Goal: Task Accomplishment & Management: Manage account settings

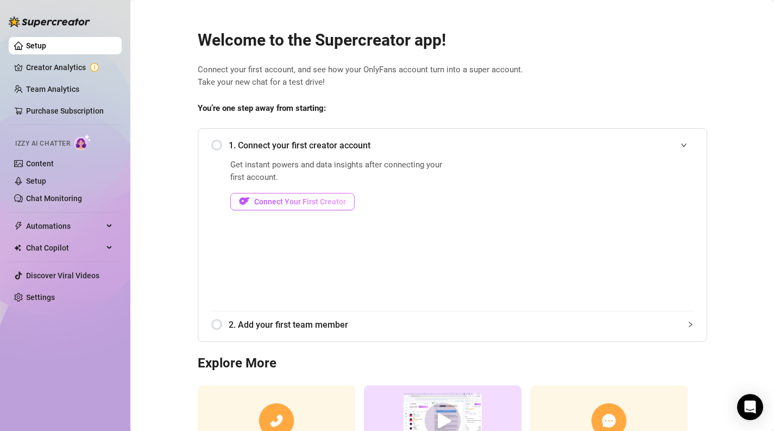
click at [315, 203] on span "Connect Your First Creator" at bounding box center [300, 201] width 92 height 9
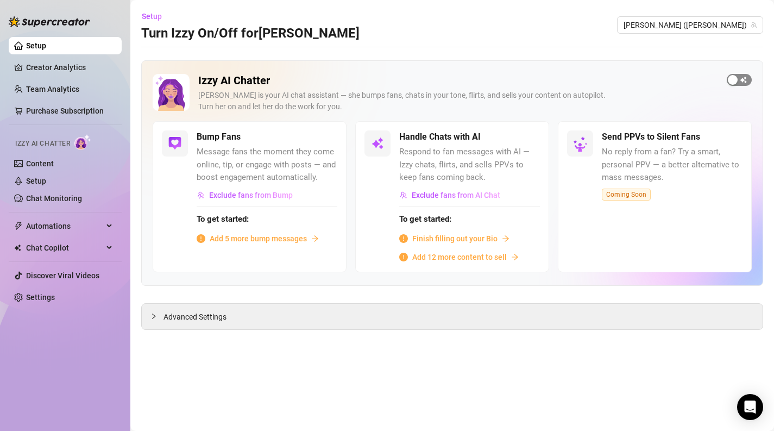
click at [738, 80] on button "button" at bounding box center [739, 80] width 25 height 12
click at [530, 131] on span "button" at bounding box center [528, 137] width 24 height 12
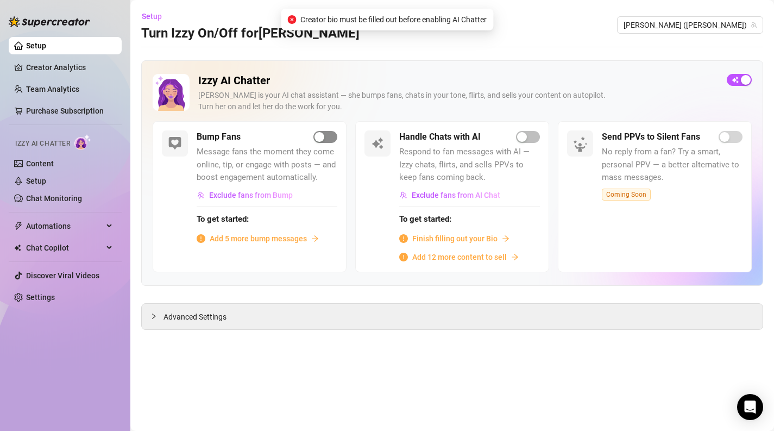
click at [318, 135] on div "button" at bounding box center [320, 137] width 10 height 10
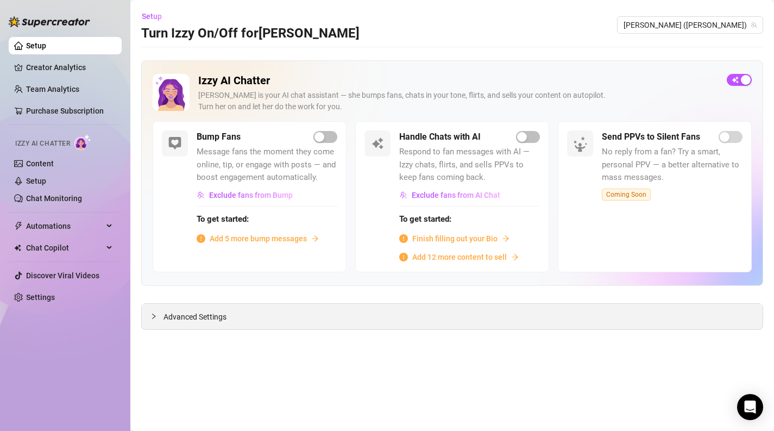
click at [199, 318] on span "Advanced Settings" at bounding box center [195, 317] width 63 height 12
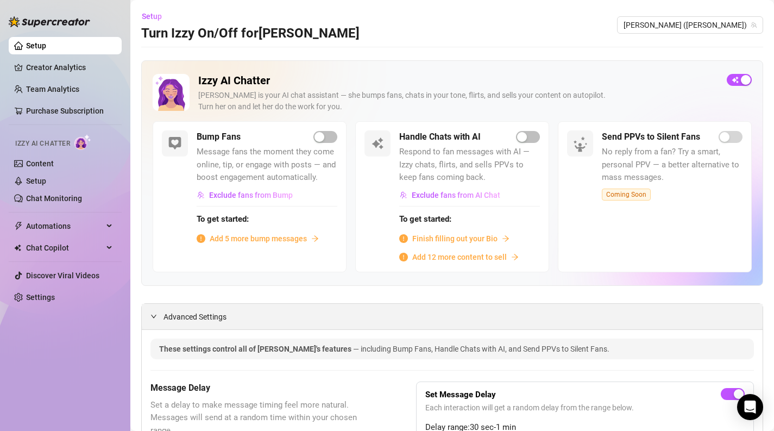
click at [196, 315] on span "Advanced Settings" at bounding box center [195, 317] width 63 height 12
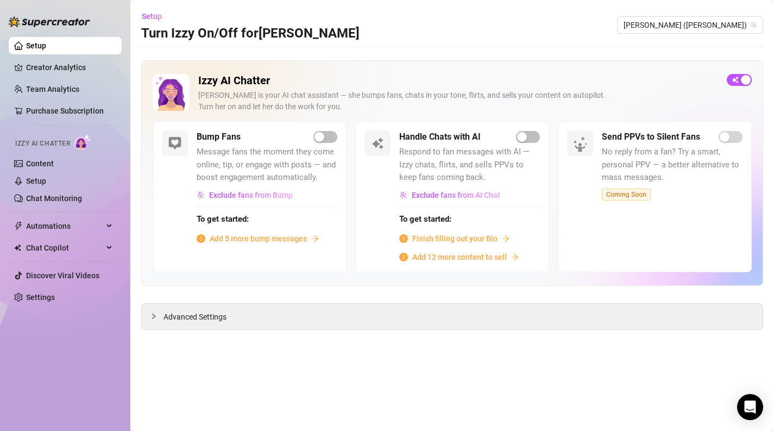
click at [280, 237] on span "Add 5 more bump messages" at bounding box center [258, 239] width 97 height 12
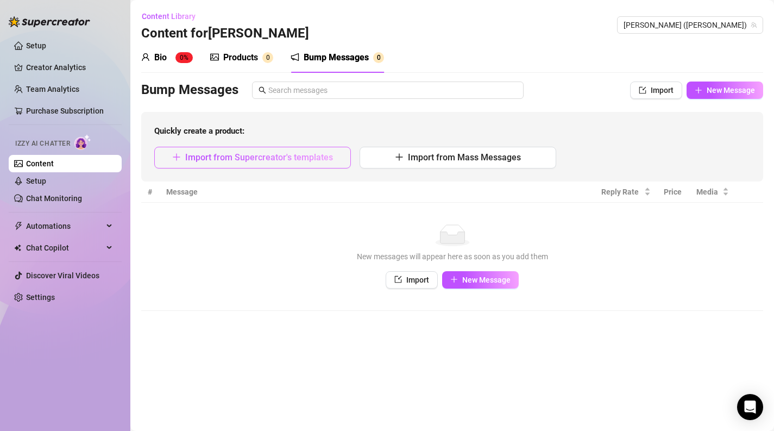
click at [266, 154] on span "Import from Supercreator's templates" at bounding box center [259, 157] width 148 height 10
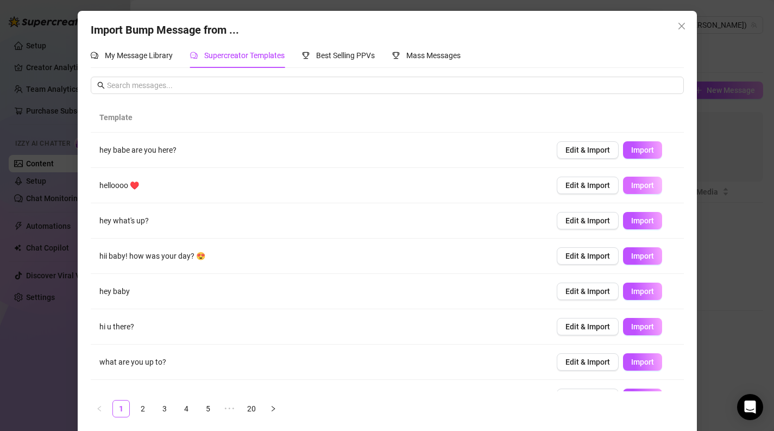
click at [635, 184] on span "Import" at bounding box center [642, 185] width 23 height 9
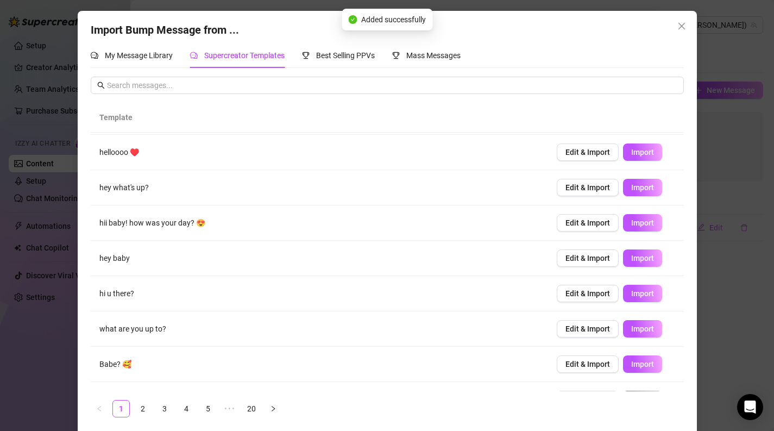
scroll to position [95, 0]
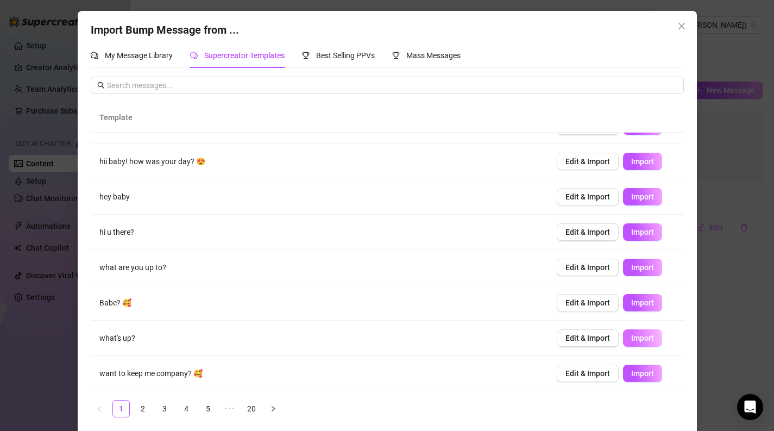
click at [641, 342] on button "Import" at bounding box center [642, 337] width 39 height 17
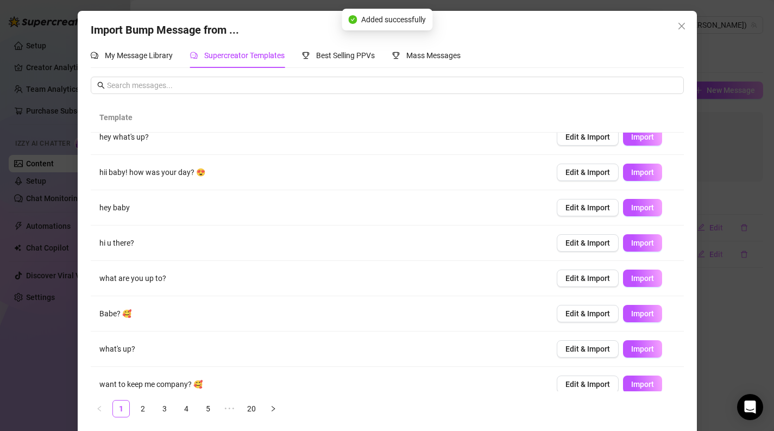
scroll to position [74, 0]
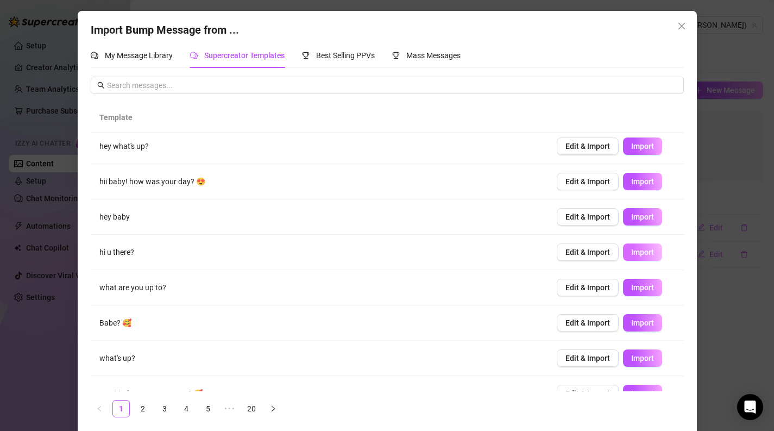
click at [643, 254] on span "Import" at bounding box center [642, 252] width 23 height 9
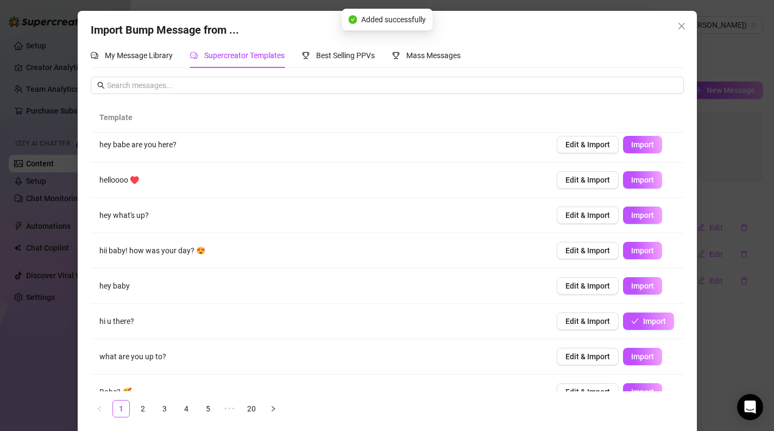
scroll to position [0, 0]
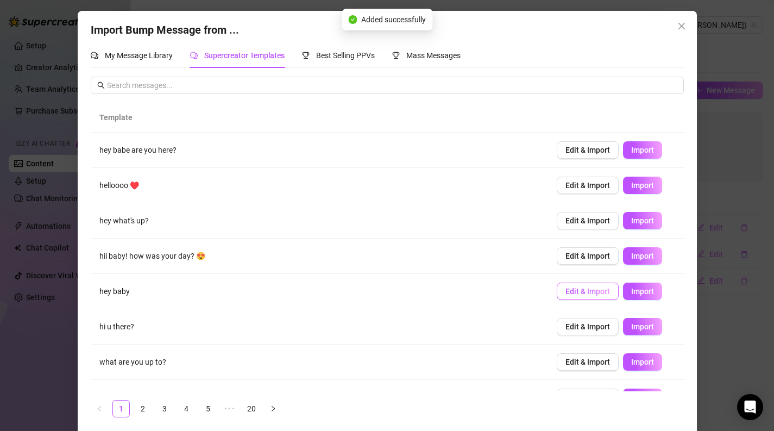
click at [587, 294] on span "Edit & Import" at bounding box center [588, 291] width 45 height 9
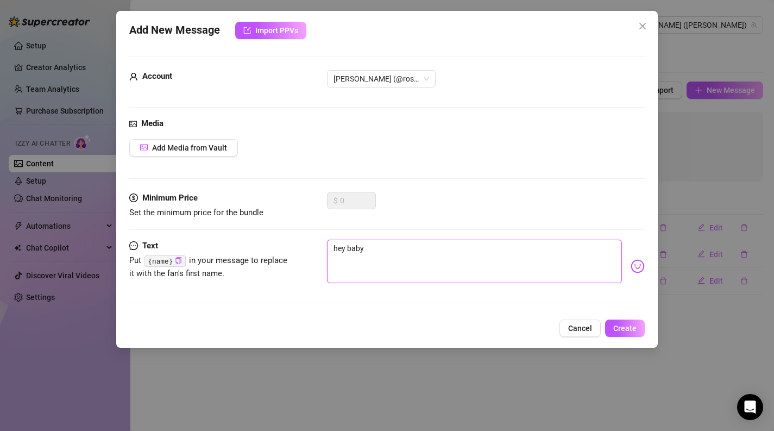
click at [399, 251] on textarea "hey baby" at bounding box center [475, 261] width 296 height 43
type textarea "hey bab"
type textarea "hey ba"
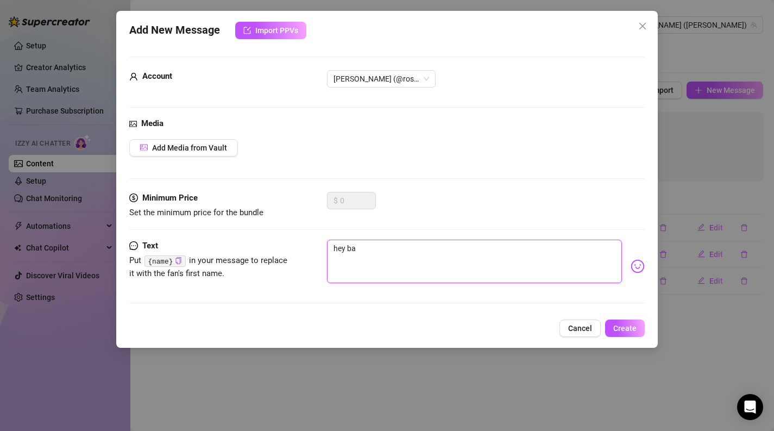
type textarea "hey b"
type textarea "hey bb"
click at [628, 324] on span "Create" at bounding box center [624, 328] width 23 height 9
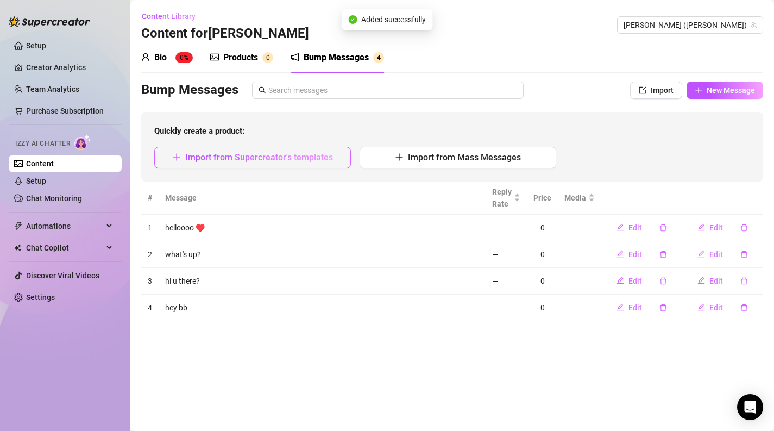
click at [281, 165] on button "Import from Supercreator's templates" at bounding box center [252, 158] width 197 height 22
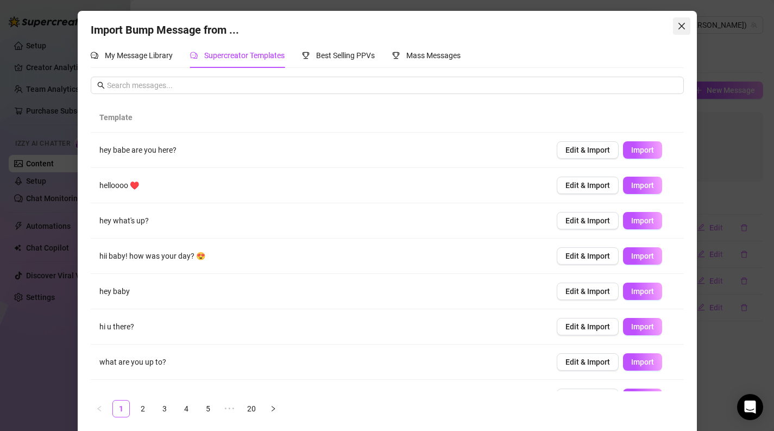
click at [680, 29] on icon "close" at bounding box center [681, 26] width 9 height 9
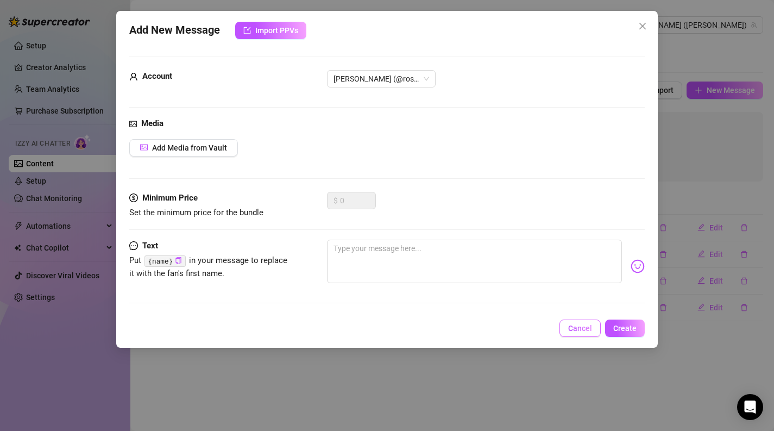
click at [570, 327] on span "Cancel" at bounding box center [580, 328] width 24 height 9
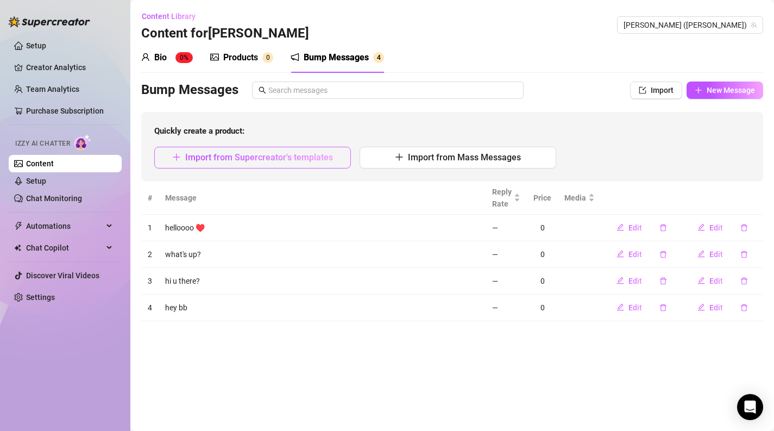
click at [257, 153] on span "Import from Supercreator's templates" at bounding box center [259, 157] width 148 height 10
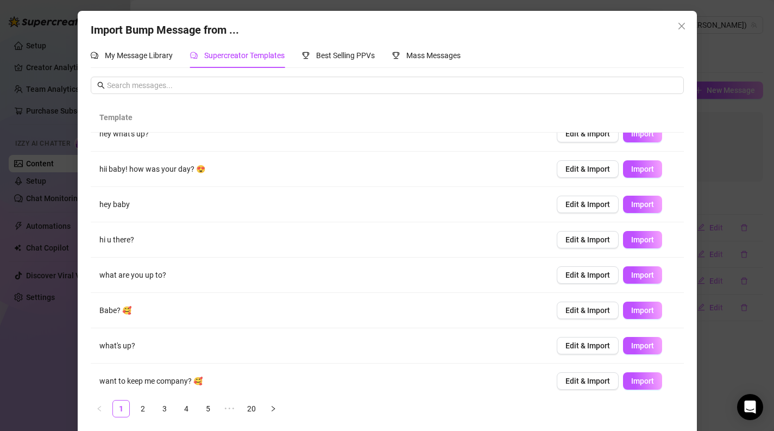
scroll to position [95, 0]
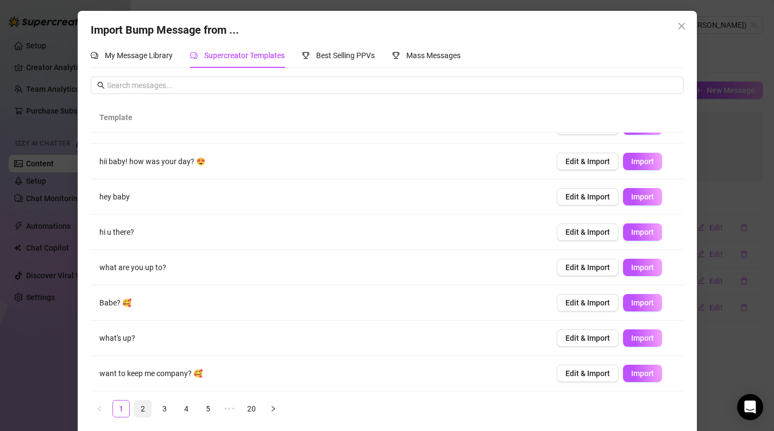
click at [140, 409] on link "2" at bounding box center [143, 408] width 16 height 16
click at [165, 410] on link "3" at bounding box center [164, 408] width 16 height 16
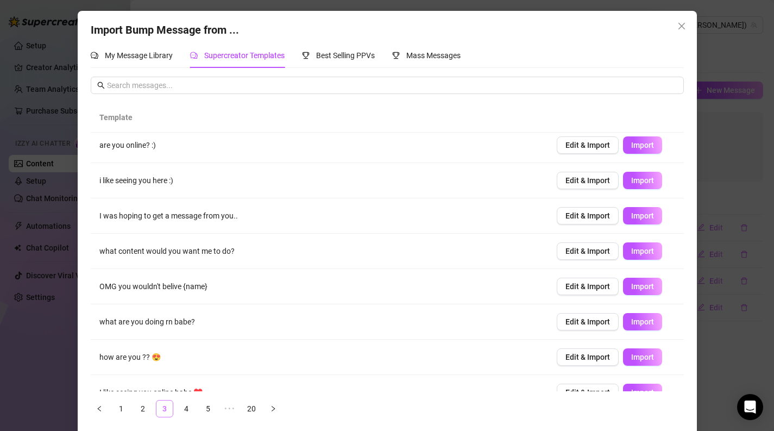
scroll to position [0, 0]
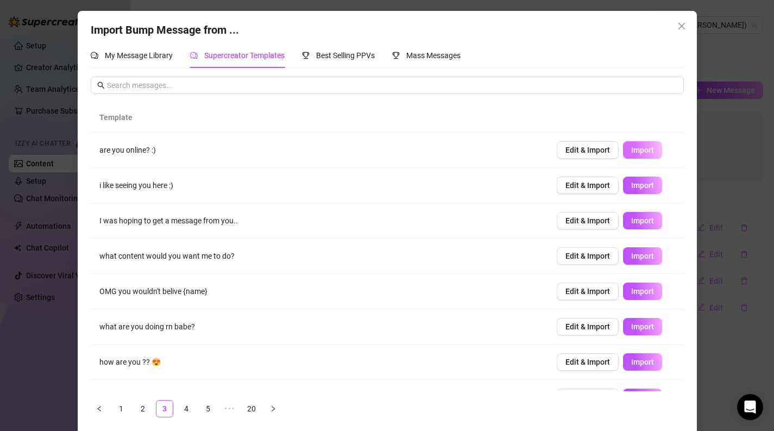
click at [645, 146] on span "Import" at bounding box center [642, 150] width 23 height 9
type textarea "are you online? :)"
click at [688, 30] on span "Close" at bounding box center [681, 26] width 17 height 9
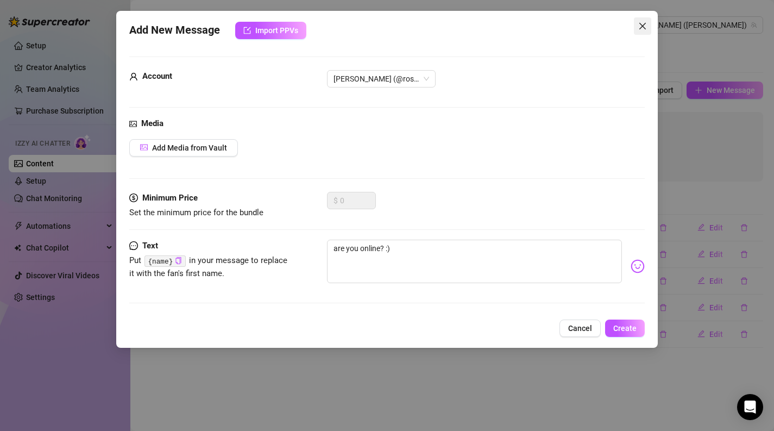
click at [643, 31] on button "Close" at bounding box center [642, 25] width 17 height 17
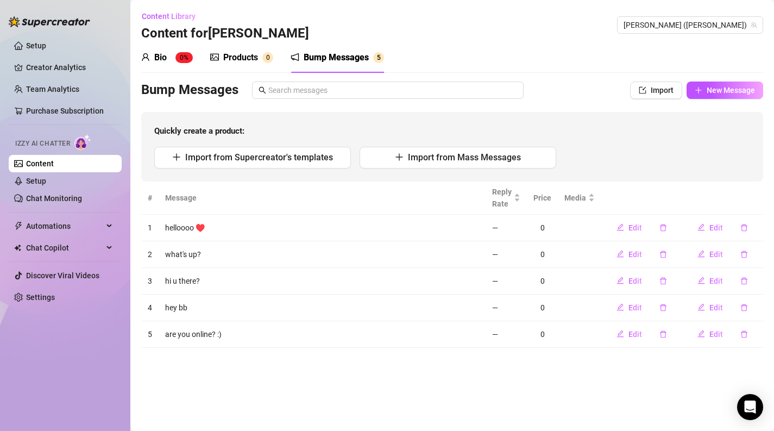
click at [165, 59] on div "Bio" at bounding box center [160, 57] width 12 height 13
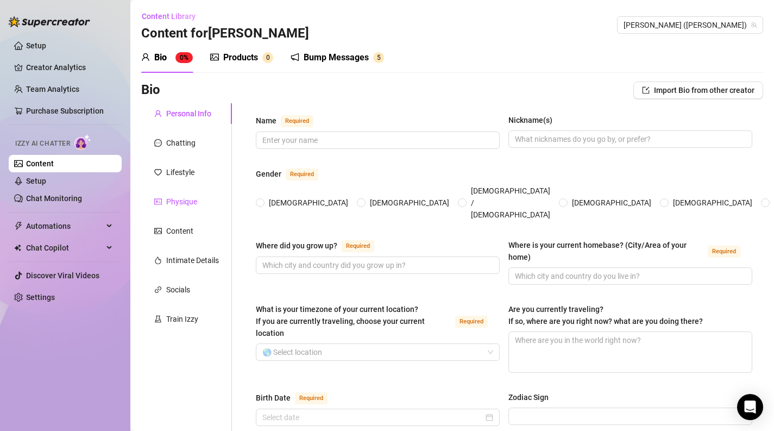
click at [187, 199] on div "Physique" at bounding box center [181, 202] width 31 height 12
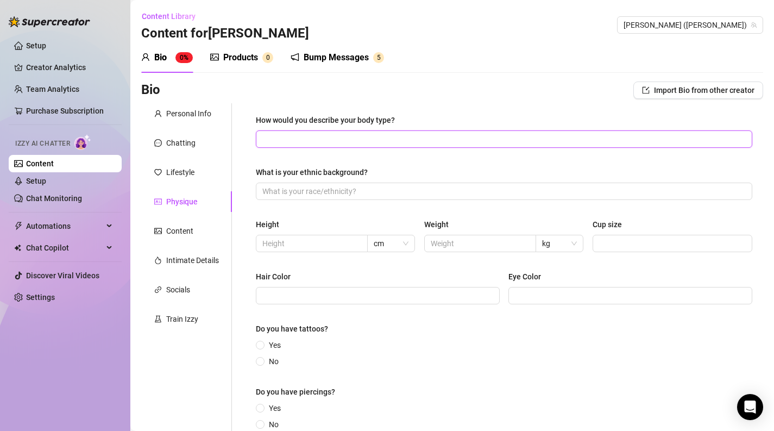
click at [333, 141] on input "How would you describe your body type?" at bounding box center [502, 139] width 481 height 12
click at [177, 324] on div "Train Izzy" at bounding box center [182, 319] width 32 height 12
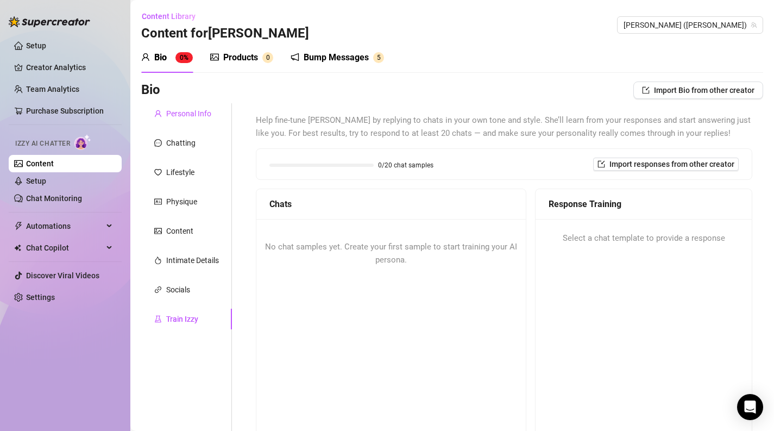
click at [178, 116] on div "Personal Info" at bounding box center [188, 114] width 45 height 12
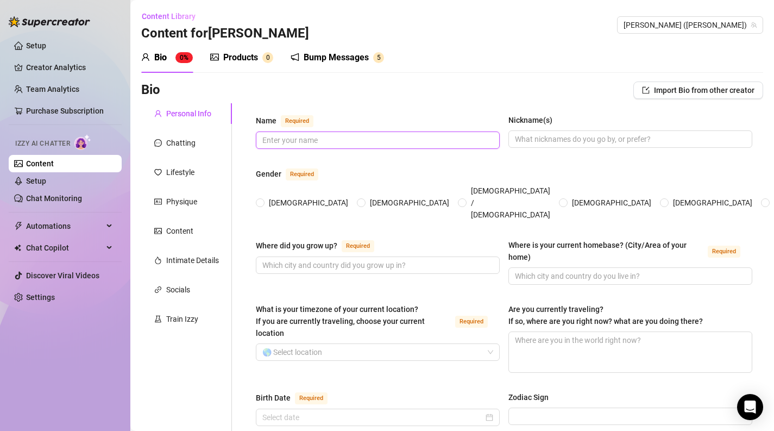
click at [292, 142] on input "Name Required" at bounding box center [376, 140] width 229 height 12
type input "[PERSON_NAME]"
click at [535, 134] on input "Nickname(s)" at bounding box center [629, 139] width 229 height 12
click at [265, 197] on span "[DEMOGRAPHIC_DATA]" at bounding box center [309, 203] width 88 height 12
click at [263, 200] on input "[DEMOGRAPHIC_DATA]" at bounding box center [261, 203] width 4 height 7
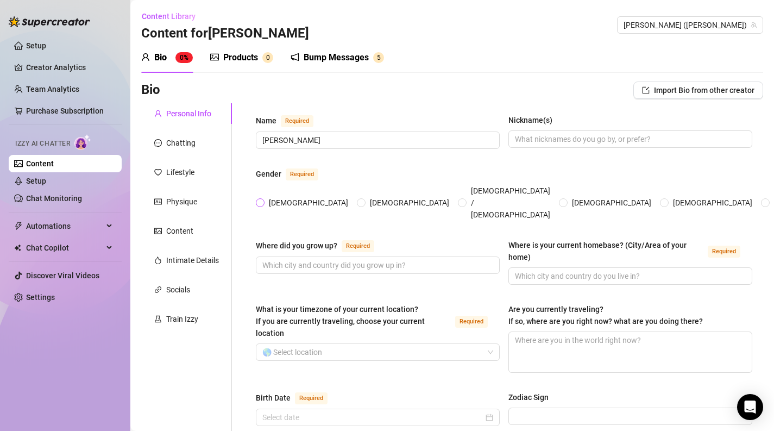
radio input "true"
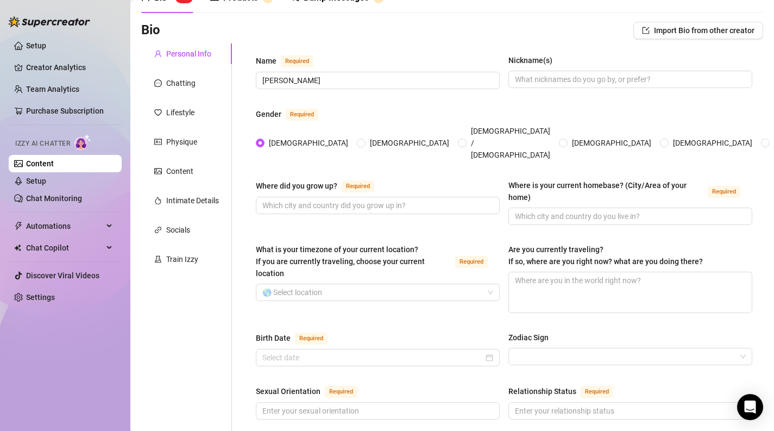
scroll to position [67, 0]
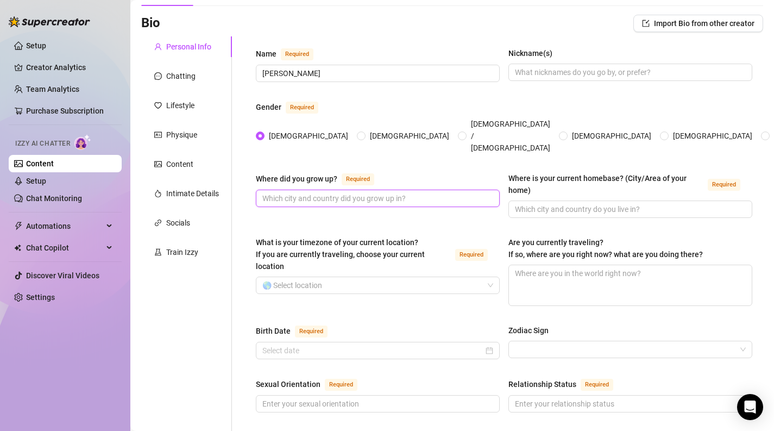
click at [320, 192] on input "Where did you grow up? Required" at bounding box center [376, 198] width 229 height 12
type input "[GEOGRAPHIC_DATA]"
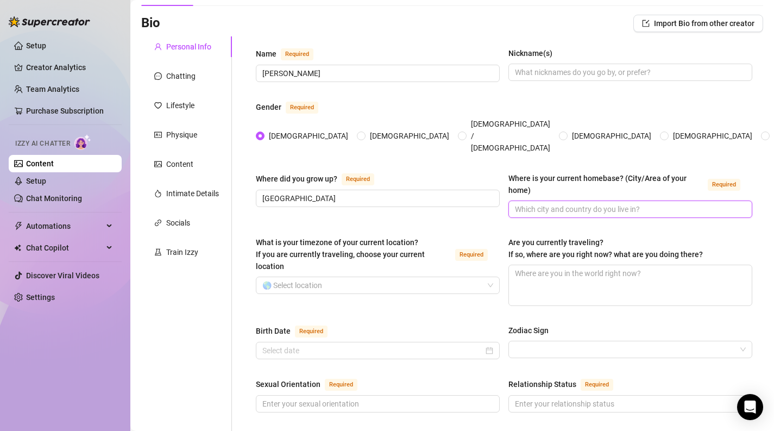
click at [550, 203] on input "Where is your current homebase? (City/Area of your home) Required" at bounding box center [629, 209] width 229 height 12
type input "S"
click at [361, 277] on input "What is your timezone of your current location? If you are currently traveling,…" at bounding box center [372, 285] width 221 height 16
click at [590, 200] on div "Where did you grow up? Required [GEOGRAPHIC_DATA] Where is your current homebas…" at bounding box center [504, 199] width 497 height 55
click at [579, 203] on input "Califoania" at bounding box center [629, 209] width 229 height 12
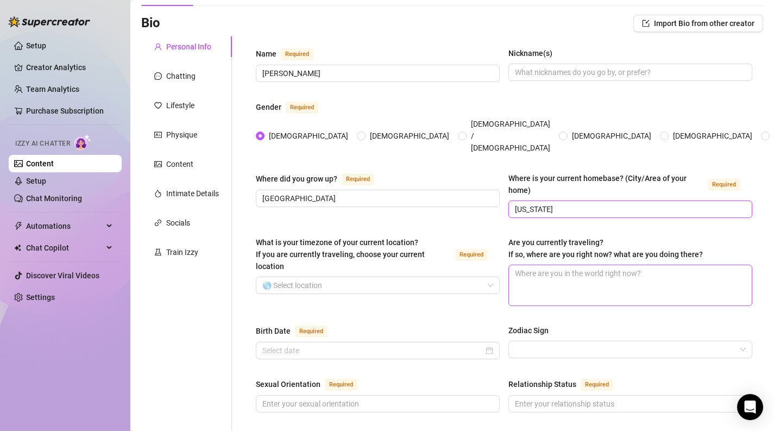
type input "[US_STATE]"
click at [558, 275] on textarea "Are you currently traveling? If so, where are you right now? what are you doing…" at bounding box center [630, 285] width 243 height 40
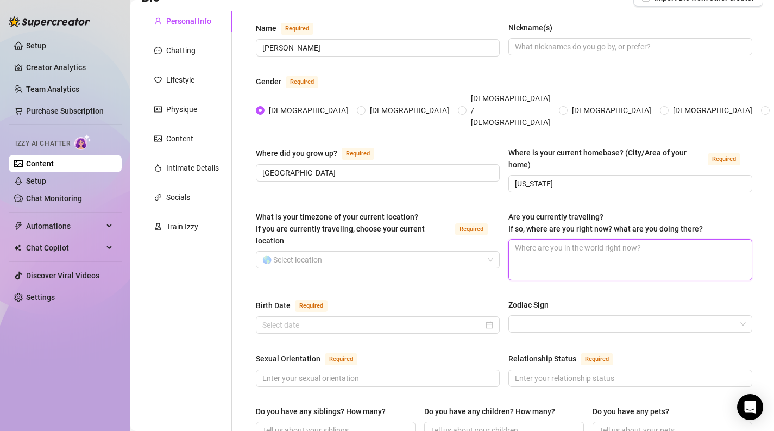
scroll to position [91, 0]
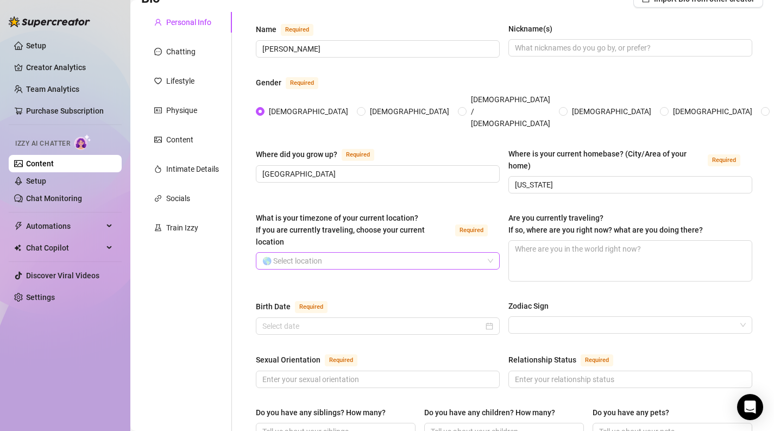
click at [372, 253] on input "What is your timezone of your current location? If you are currently traveling,…" at bounding box center [372, 261] width 221 height 16
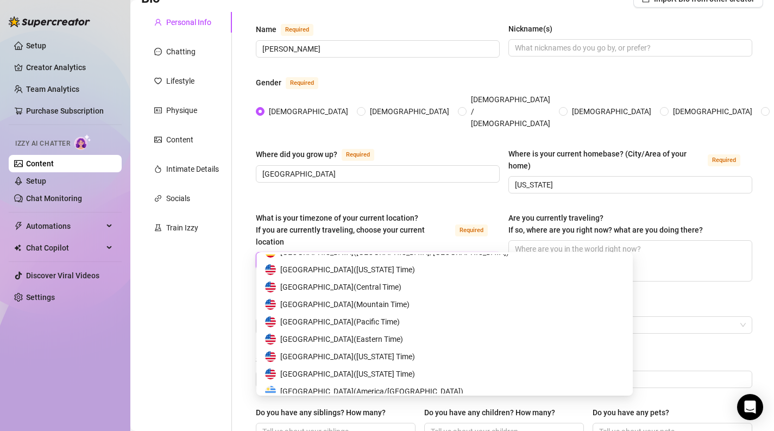
scroll to position [5340, 0]
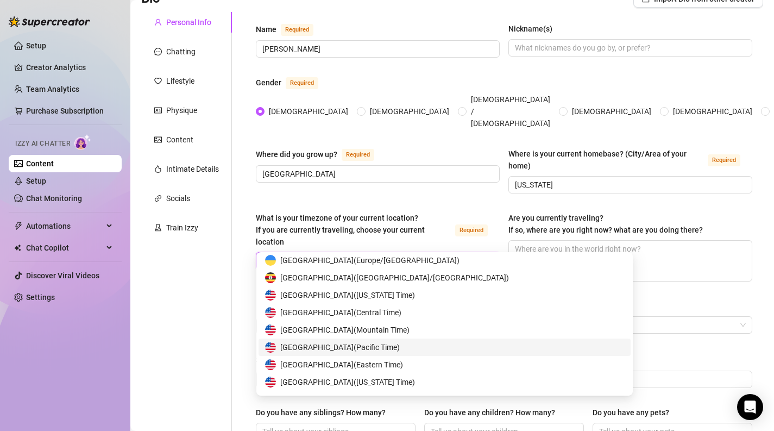
click at [328, 352] on span "United States of America ( Pacific Time )" at bounding box center [340, 347] width 120 height 12
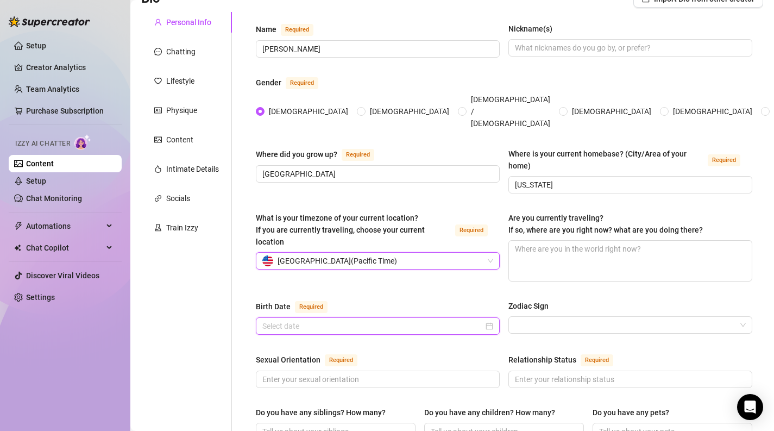
click at [302, 320] on input "Birth Date Required" at bounding box center [372, 326] width 221 height 12
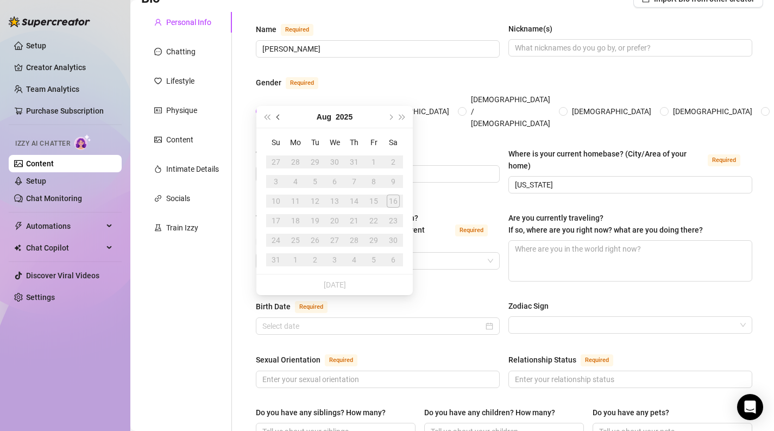
click at [279, 115] on span "Previous month (PageUp)" at bounding box center [279, 116] width 5 height 5
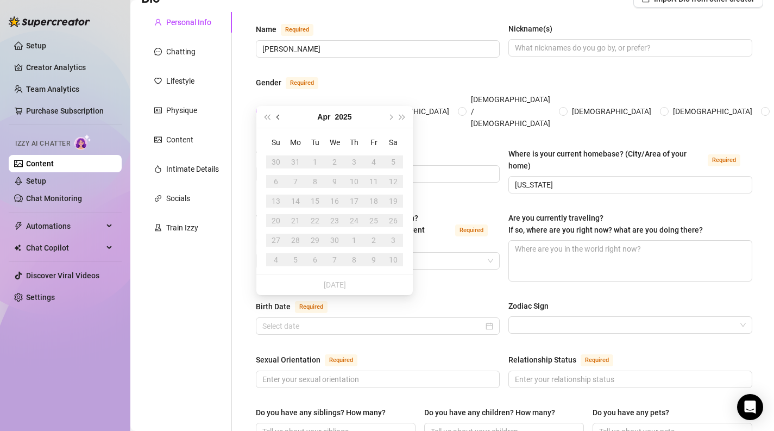
click at [279, 115] on span "Previous month (PageUp)" at bounding box center [279, 116] width 5 height 5
click at [268, 115] on span "Last year (Control + left)" at bounding box center [266, 116] width 5 height 5
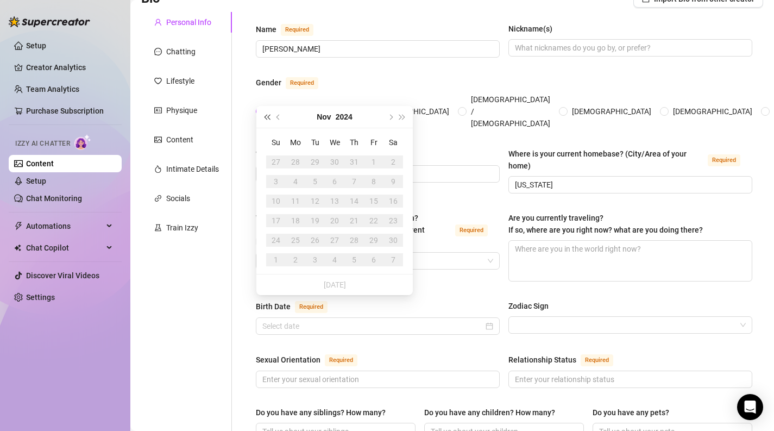
click at [268, 115] on span "Last year (Control + left)" at bounding box center [266, 116] width 5 height 5
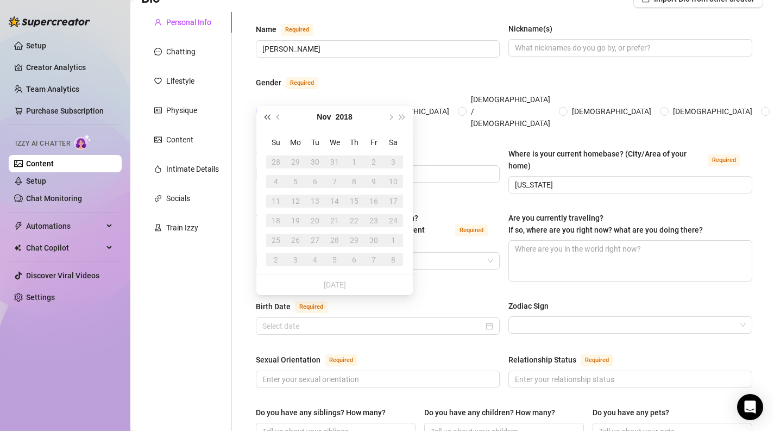
click at [268, 115] on span "Last year (Control + left)" at bounding box center [266, 116] width 5 height 5
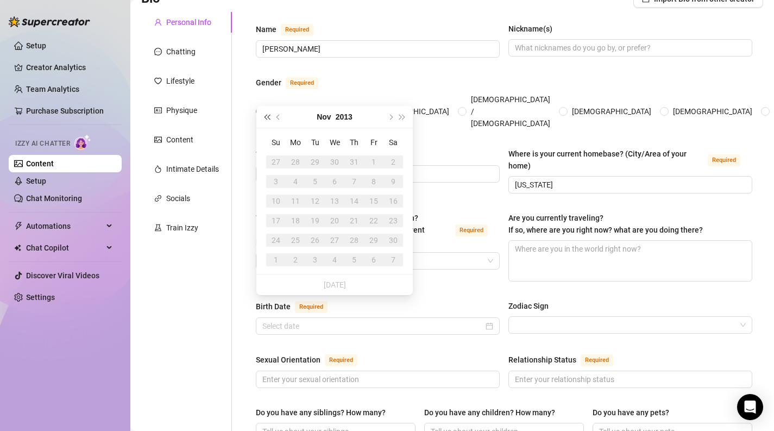
click at [268, 115] on span "Last year (Control + left)" at bounding box center [266, 116] width 5 height 5
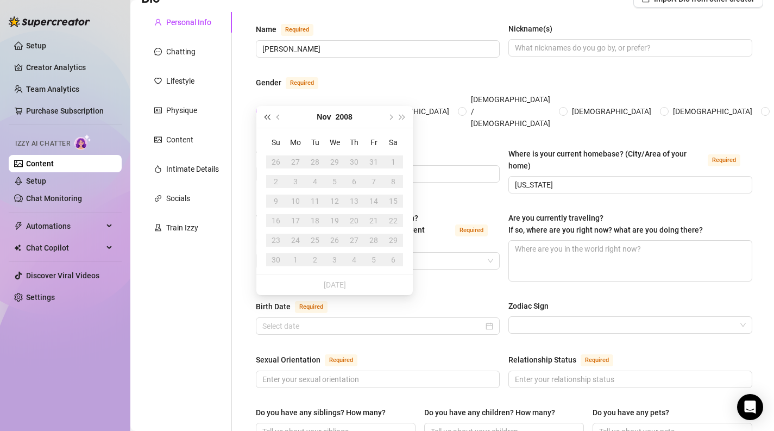
click at [268, 115] on span "Last year (Control + left)" at bounding box center [266, 116] width 5 height 5
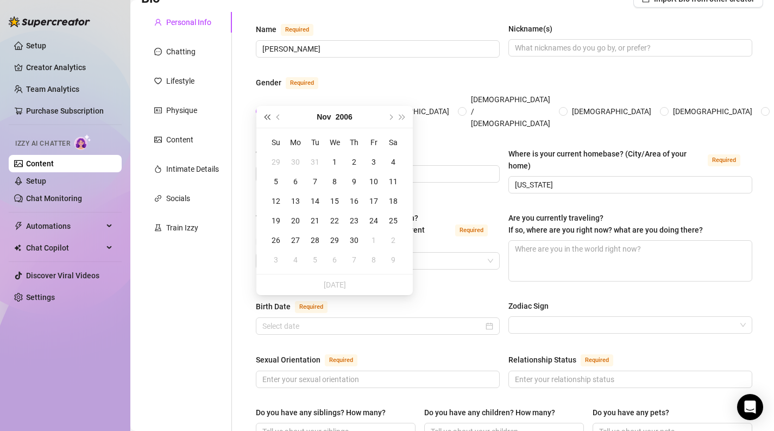
click at [268, 115] on span "Last year (Control + left)" at bounding box center [266, 116] width 5 height 5
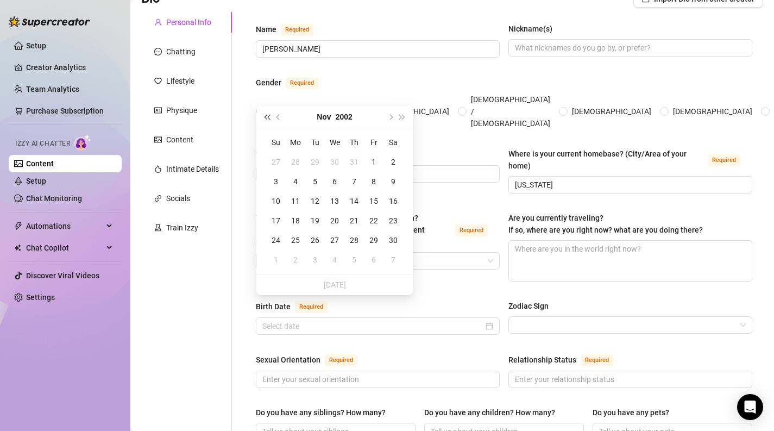
click at [268, 115] on span "Last year (Control + left)" at bounding box center [266, 116] width 5 height 5
click at [279, 116] on span "Previous month (PageUp)" at bounding box center [279, 116] width 5 height 5
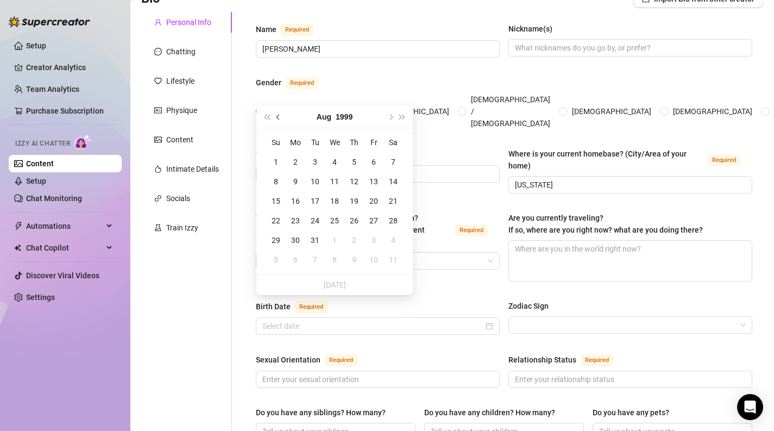
click at [279, 116] on span "Previous month (PageUp)" at bounding box center [279, 116] width 5 height 5
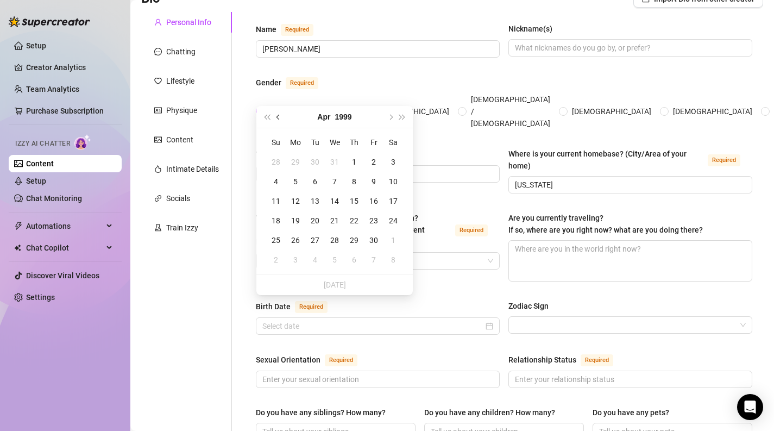
click at [279, 116] on span "Previous month (PageUp)" at bounding box center [279, 116] width 5 height 5
click at [394, 117] on button "Next month (PageDown)" at bounding box center [390, 117] width 12 height 22
type input "[DATE]"
click at [298, 217] on div "19" at bounding box center [295, 220] width 13 height 13
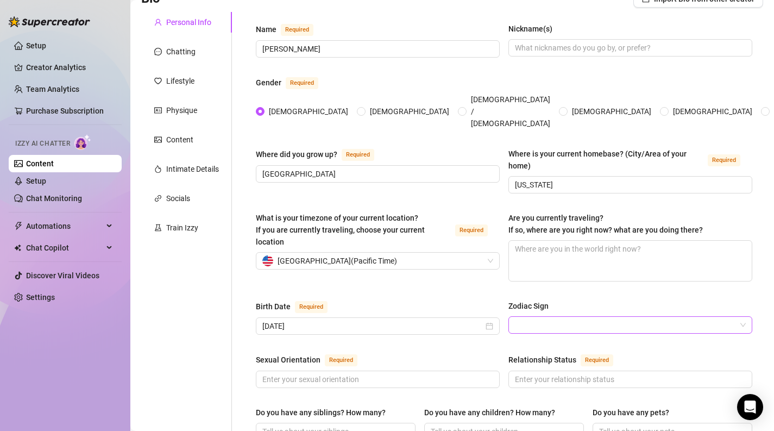
click at [536, 317] on input "Zodiac Sign" at bounding box center [625, 325] width 221 height 16
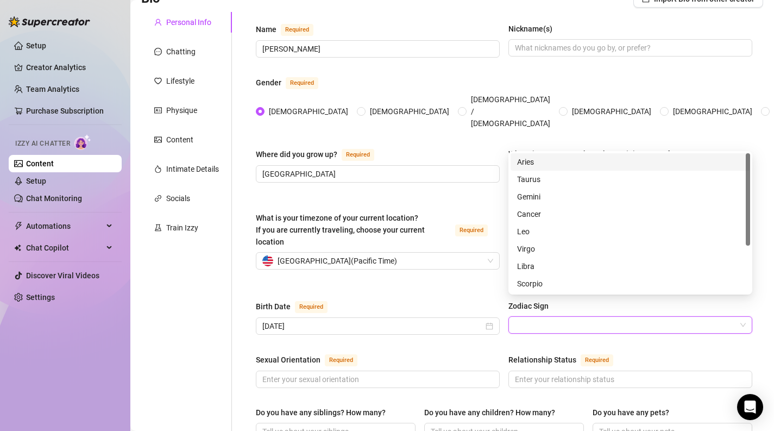
click at [539, 162] on div "Aries" at bounding box center [630, 162] width 227 height 12
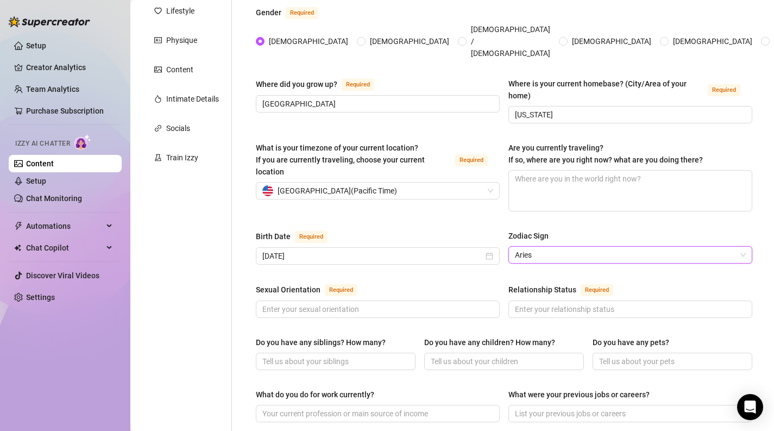
scroll to position [177, 0]
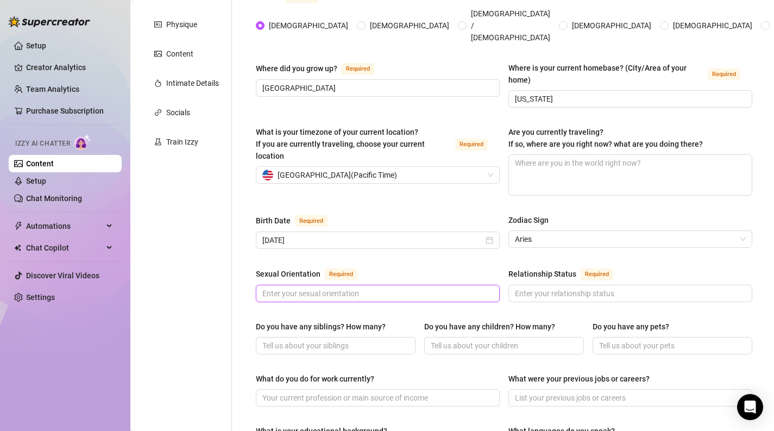
click at [361, 287] on input "Sexual Orientation Required" at bounding box center [376, 293] width 229 height 12
type input "bi"
click at [526, 287] on input "Relationship Status Required" at bounding box center [629, 293] width 229 height 12
type input "w"
type input "m"
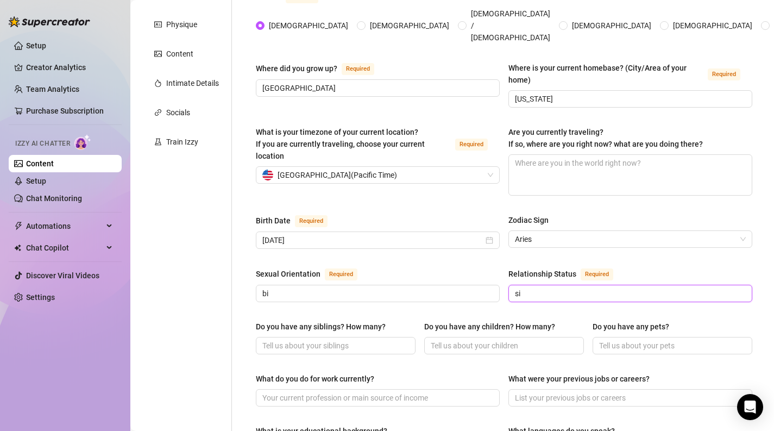
type input "s"
click at [568, 287] on input "wifed ui[" at bounding box center [629, 293] width 229 height 12
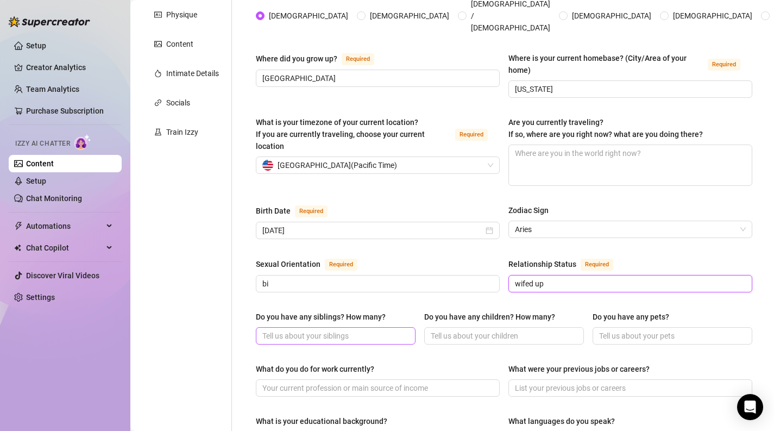
scroll to position [185, 0]
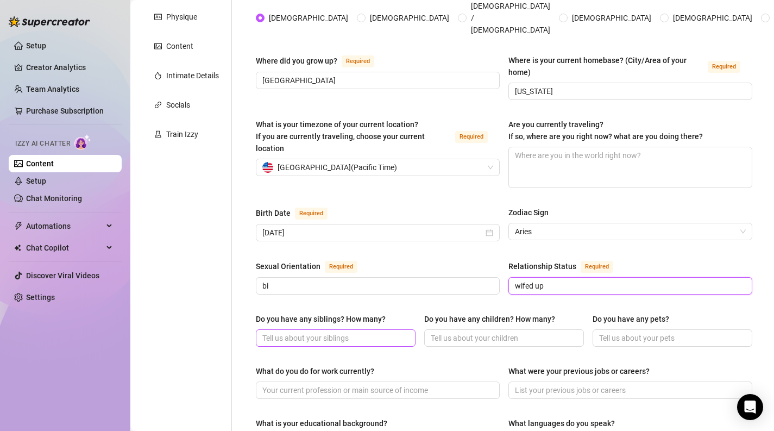
type input "wifed up"
click at [371, 332] on input "Do you have any siblings? How many?" at bounding box center [334, 338] width 145 height 12
type input "5"
click at [483, 332] on input "Do you have any children? How many?" at bounding box center [503, 338] width 145 height 12
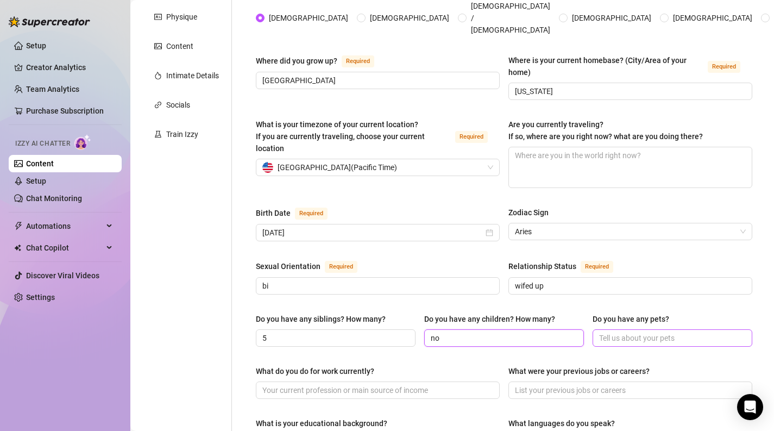
type input "no"
click at [617, 332] on input "Do you have any pets?" at bounding box center [671, 338] width 145 height 12
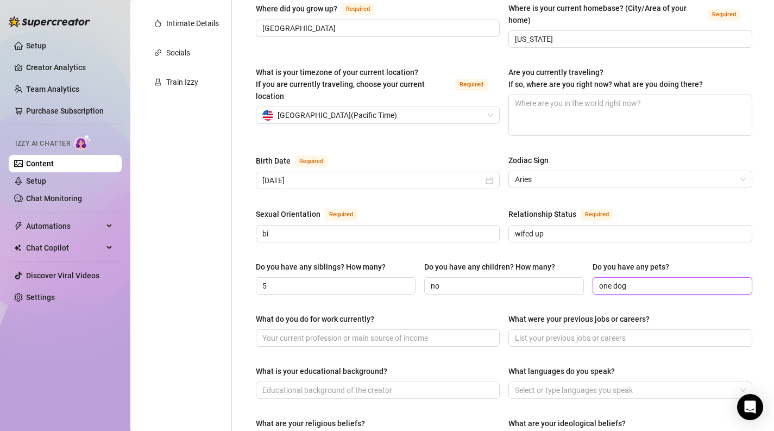
scroll to position [236, 0]
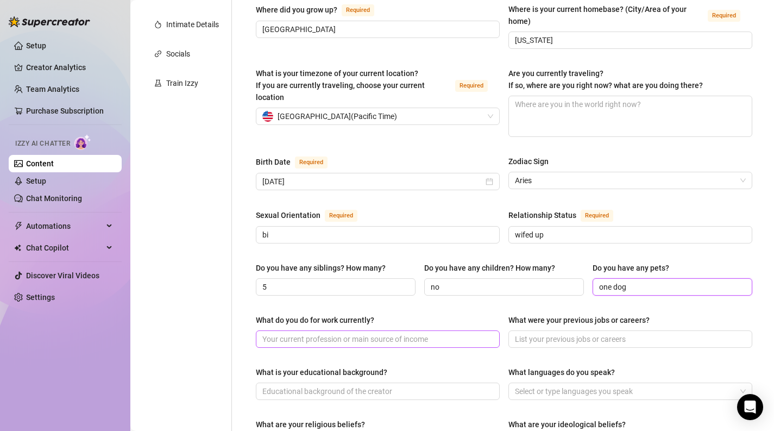
type input "one dog"
click at [414, 333] on input "What do you do for work currently?" at bounding box center [376, 339] width 229 height 12
type input "i work in tech"
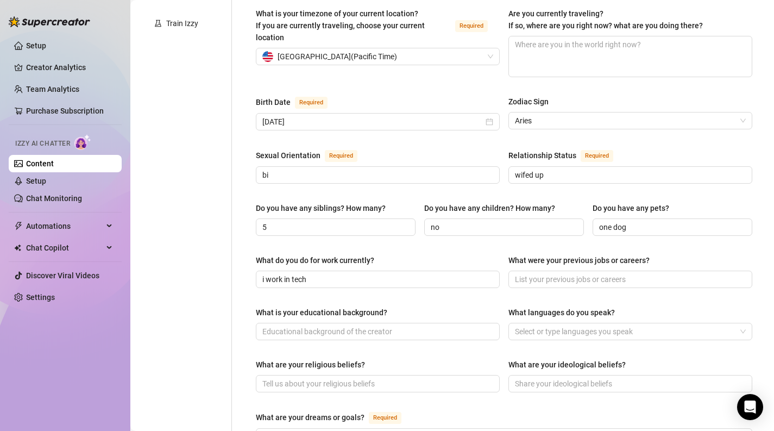
scroll to position [306, 0]
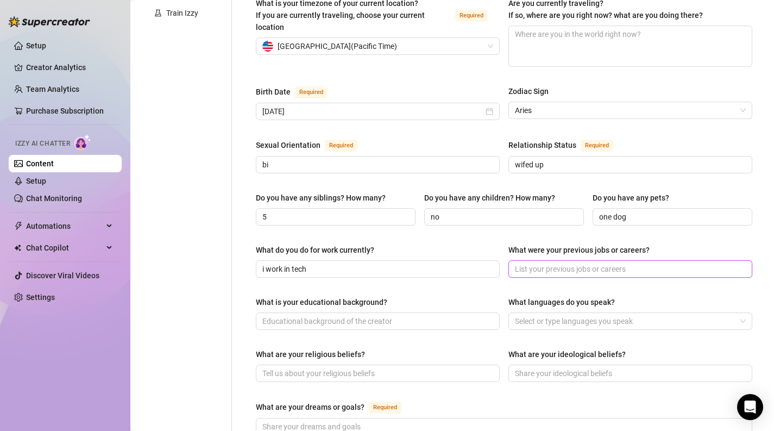
click at [571, 263] on input "What were your previous jobs or careers?" at bounding box center [629, 269] width 229 height 12
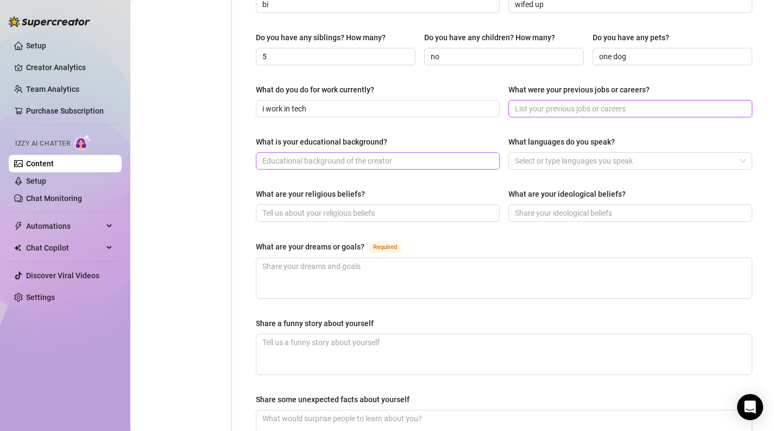
scroll to position [472, 0]
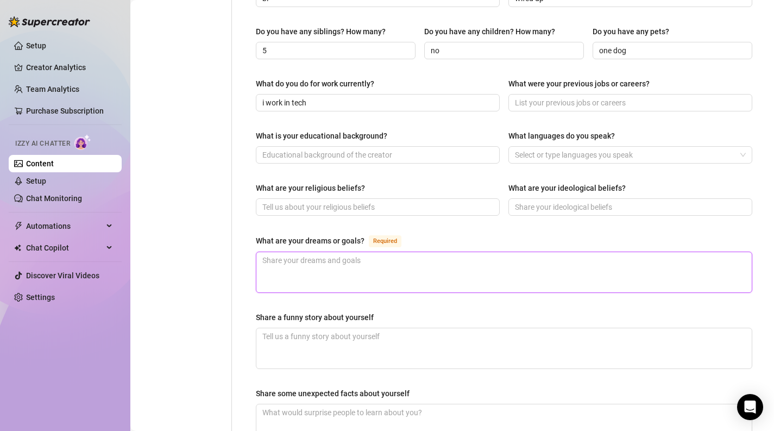
click at [369, 252] on textarea "What are your dreams or goals? Required" at bounding box center [503, 272] width 495 height 40
type textarea "I"
type textarea "I l"
type textarea "I lo"
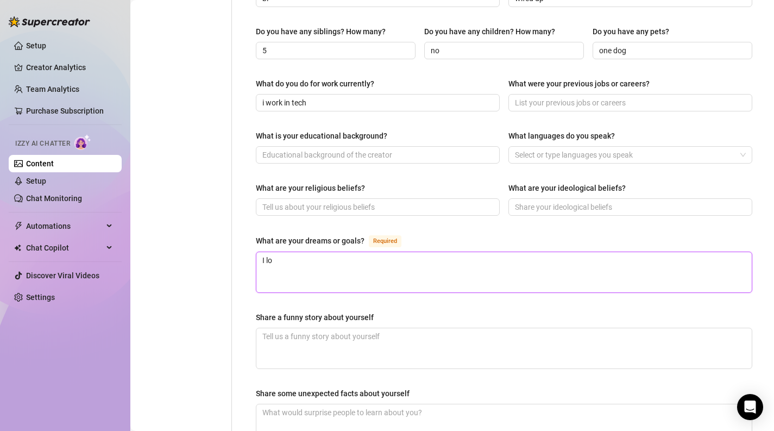
type textarea "I lov"
type textarea "I love"
type textarea "I love b"
type textarea "I love be"
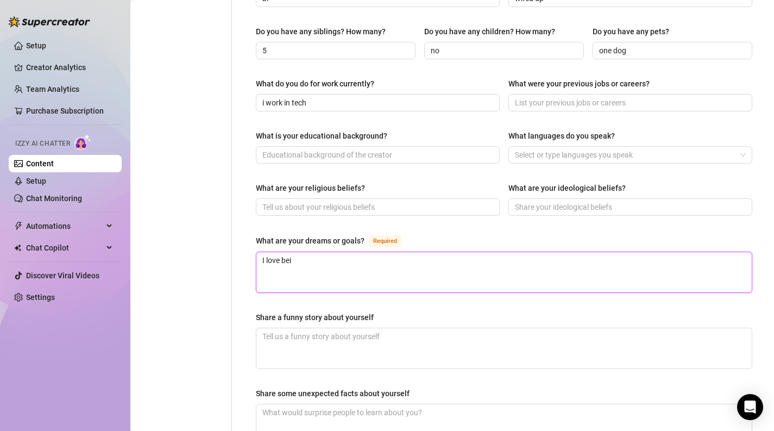
type textarea "I love bein"
type textarea "I love being"
type textarea "I love being a"
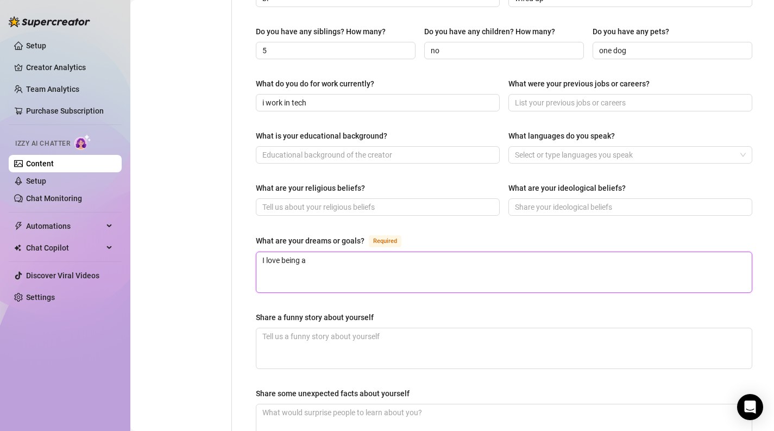
type textarea "I love being a p"
type textarea "I love being a pe"
type textarea "I love being a peo"
type textarea "I love being a peop"
type textarea "I love being a peopl"
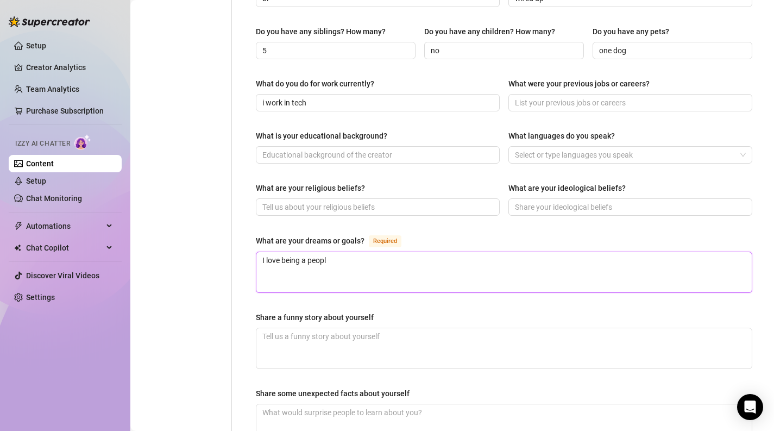
type textarea "I love being a people"
type textarea "I love being a people p"
type textarea "I love being a people pe"
type textarea "I love being a people per"
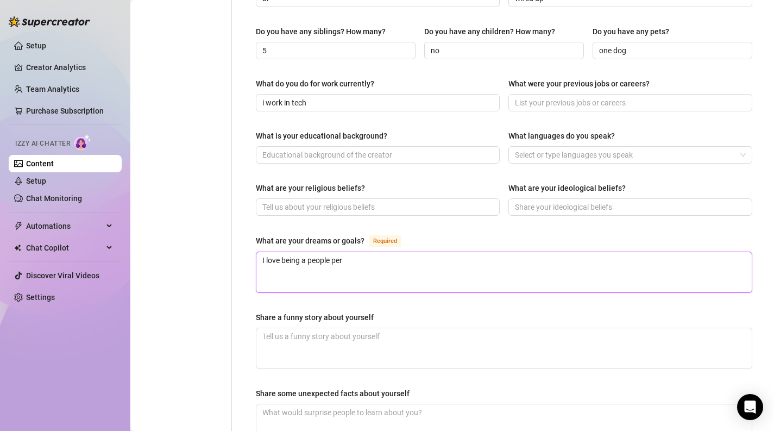
type textarea "I love being a people pers"
type textarea "I love being a people perso"
type textarea "I love being a people person"
type textarea "I love being a people persona"
type textarea "I love being a people personan"
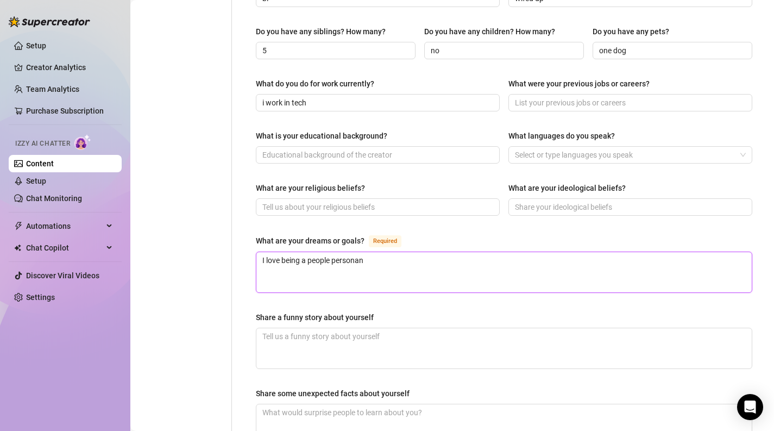
type textarea "I love being a people personand"
type textarea "I love being a people personan"
type textarea "I love being a people persona"
type textarea "I love being a people person"
type textarea "I love being a people person."
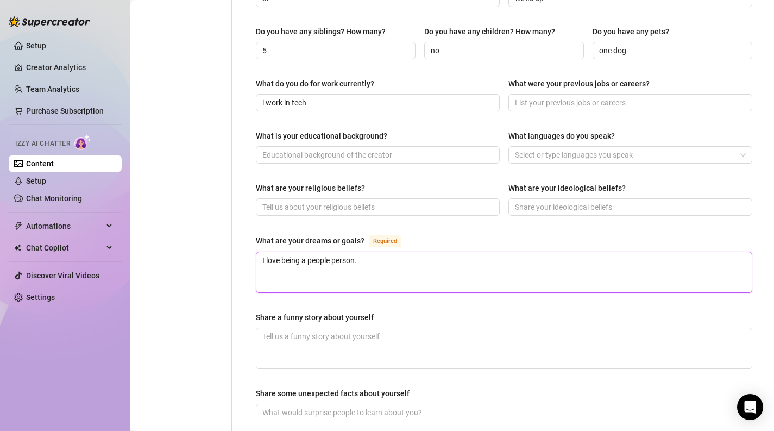
type textarea "I love being a people person."
type textarea "I love being a people person. I"
type textarea "I love being a people person. I w"
type textarea "I love being a people person. I wa"
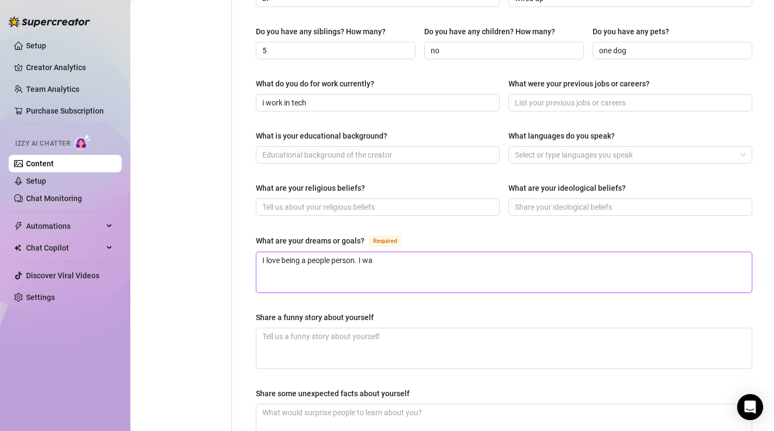
type textarea "I love being a people person. I wan"
type textarea "I love being a people person. I want"
type textarea "I love being a people person. I want t"
type textarea "I love being a people person. I want to"
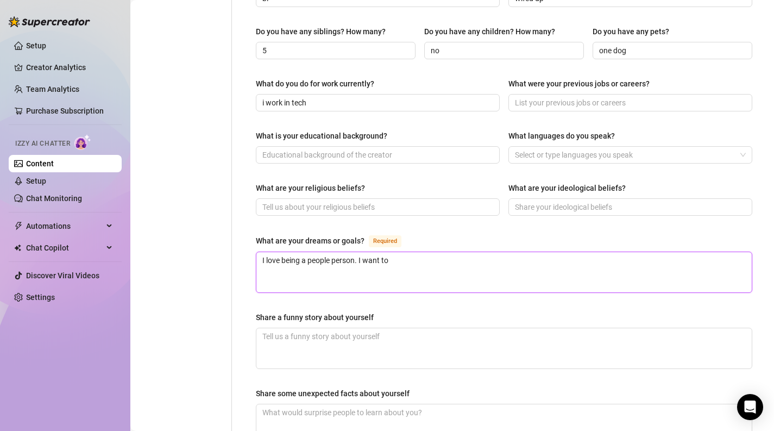
type textarea "I love being a people person. I want to"
type textarea "I love being a people person. I want to f"
type textarea "I love being a people person. I want to fi"
type textarea "I love being a people person. I want to fin"
type textarea "I love being a people person. I want to fini"
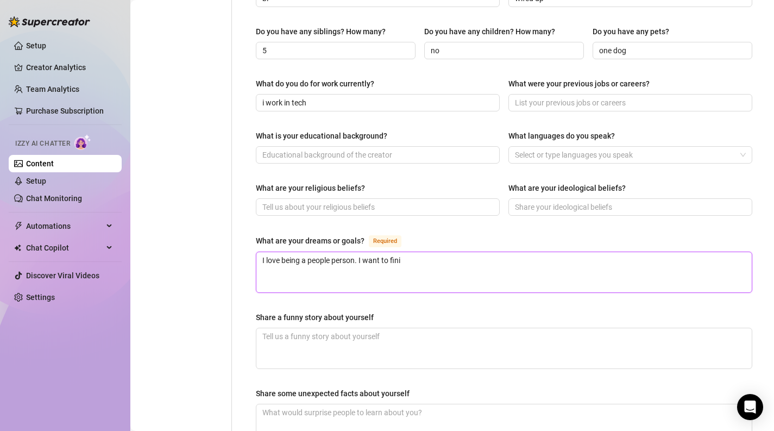
type textarea "I love being a people person. I want to finis"
type textarea "I love being a people person. I want to finish"
type textarea "I love being a people person. I want to finish s"
type textarea "I love being a people person. I want to finish sc"
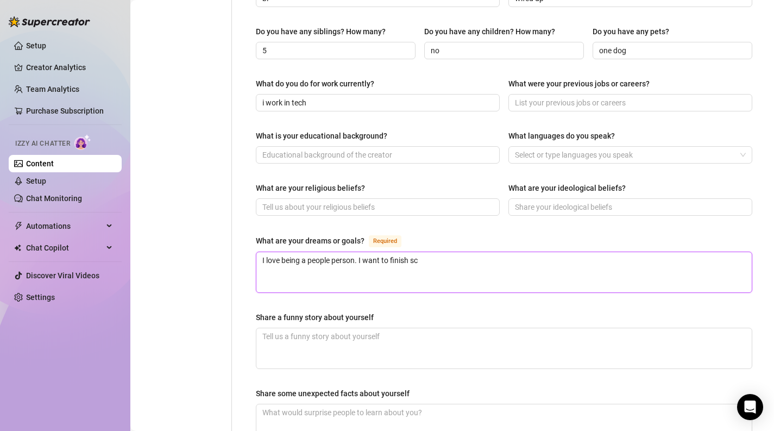
type textarea "I love being a people person. I want to finish sch"
type textarea "I love being a people person. I want to finish scho"
type textarea "I love being a people person. I want to finish schoo"
type textarea "I love being a people person. I want to finish school"
type textarea "I love being a people person. I want to finish school a"
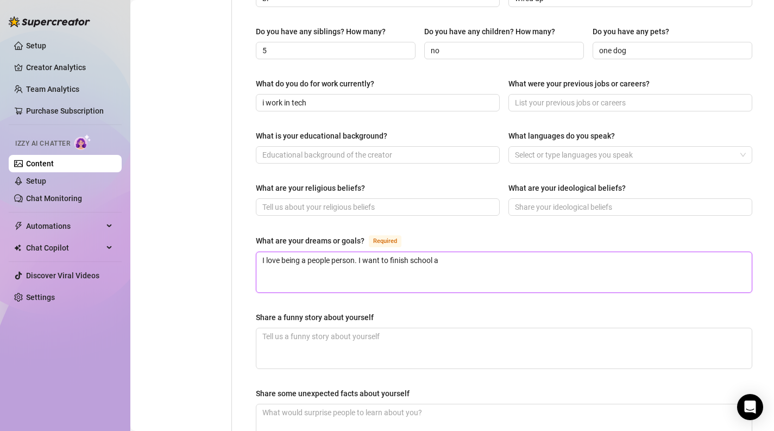
type textarea "I love being a people person. I want to finish school an"
type textarea "I love being a people person. I want to finish school and"
type textarea "I love being a people person. I want to finish school and l"
type textarea "I love being a people person. I want to finish school and le"
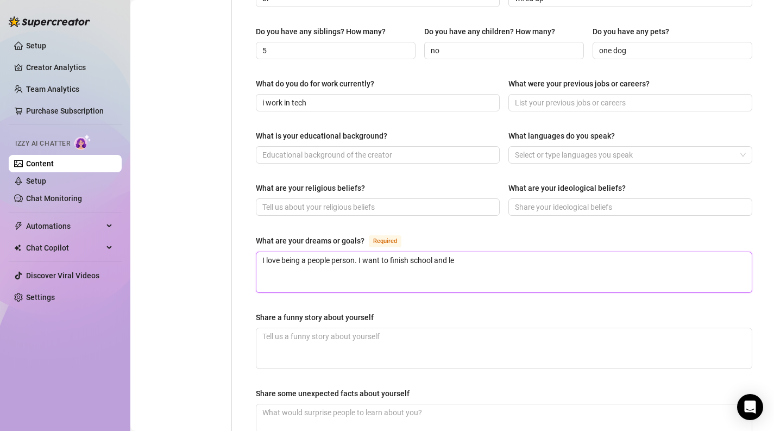
type textarea "I love being a people person. I want to finish school and lea"
type textarea "I love being a people person. I want to finish school and [PERSON_NAME]"
type textarea "I love being a people person. I want to finish school and learn"
type textarea "I love being a people person. I want to finish school and learn a"
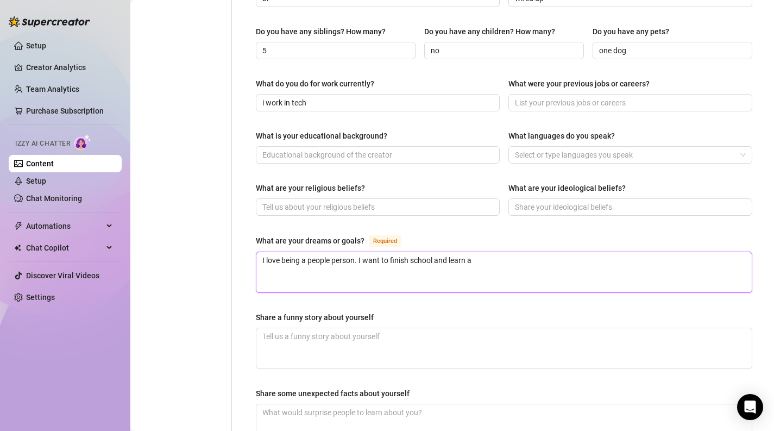
type textarea "I love being a people person. I want to finish school and learn ab"
type textarea "I love being a people person. I want to finish school and learn abo"
type textarea "I love being a people person. I want to finish school and learn abou"
type textarea "I love being a people person. I want to finish school and learn about"
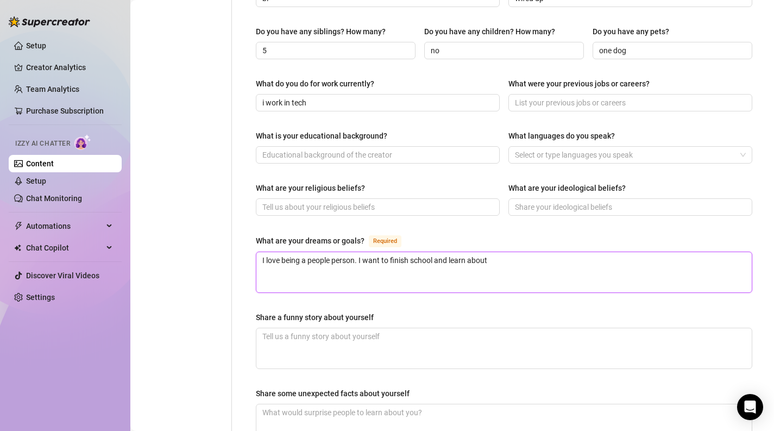
type textarea "I love being a people person. I want to finish school and learn about h"
type textarea "I love being a people person. I want to finish school and learn about he"
type textarea "I love being a people person. I want to finish school and learn about hea"
type textarea "I love being a people person. I want to finish school and learn about heal"
type textarea "I love being a people person. I want to finish school and learn about healt"
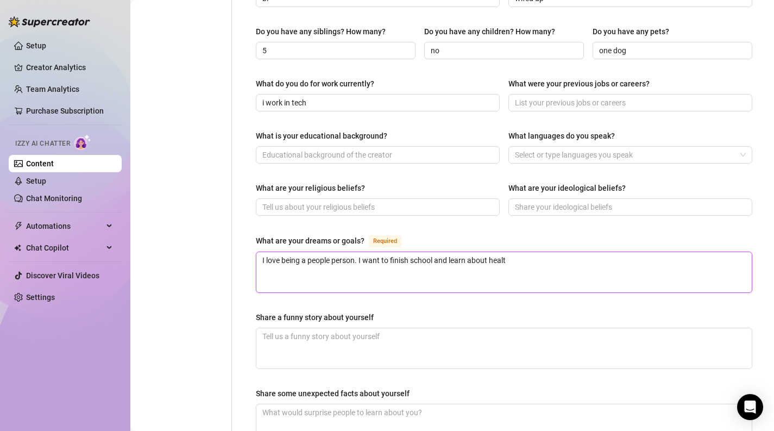
type textarea "I love being a people person. I want to finish school and learn about health"
type textarea "I love being a people person. I want to finish school and learn about health a"
type textarea "I love being a people person. I want to finish school and learn about health an"
type textarea "I love being a people person. I want to finish school and learn about health and"
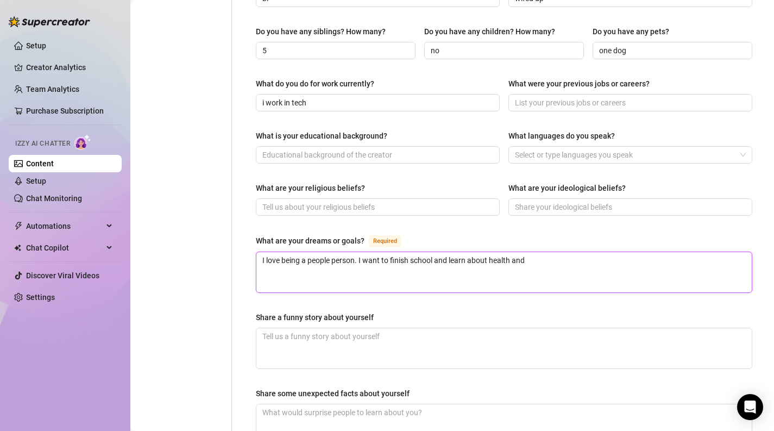
type textarea "I love being a people person. I want to finish school and learn about health and"
type textarea "I love being a people person. I want to finish school and learn about health an…"
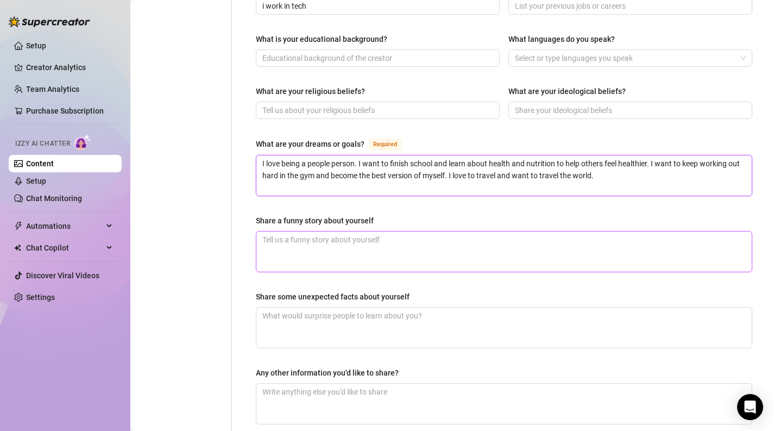
scroll to position [639, 0]
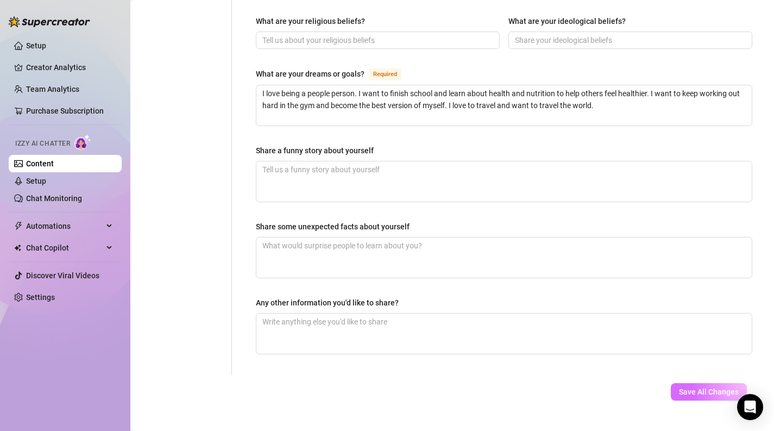
click at [698, 387] on span "Save All Changes" at bounding box center [709, 391] width 60 height 9
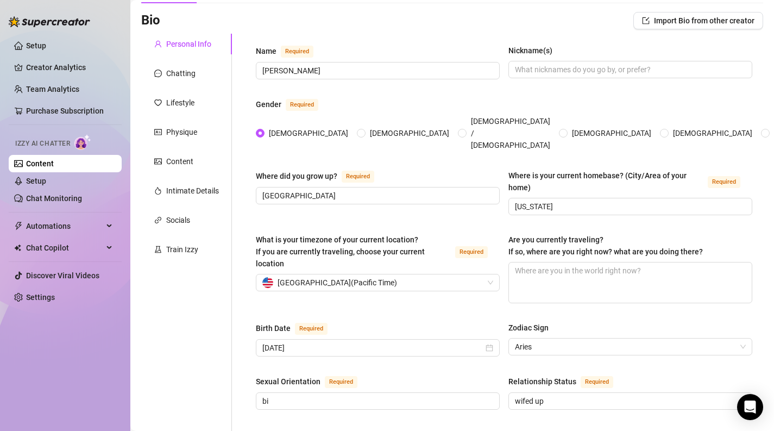
scroll to position [52, 0]
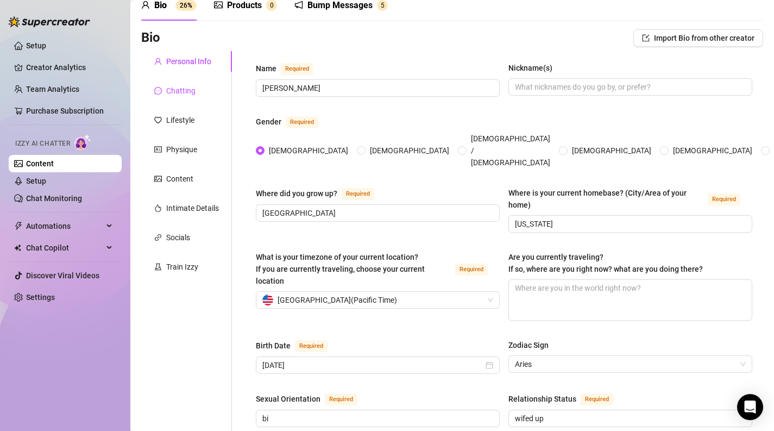
click at [181, 85] on div "Chatting" at bounding box center [180, 91] width 29 height 12
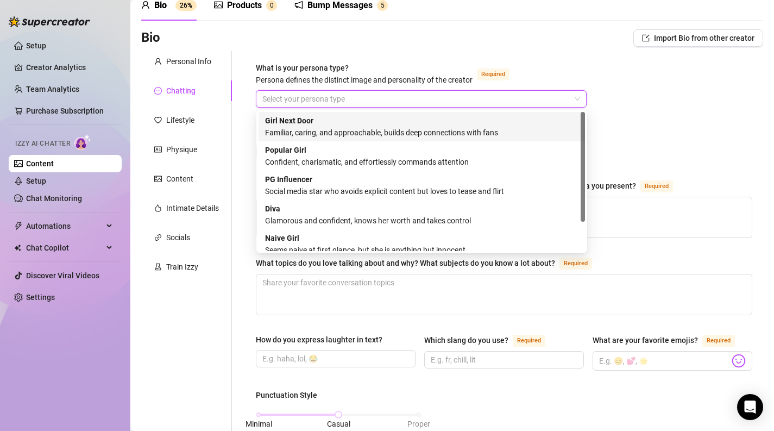
click at [292, 100] on input "What is your persona type? [PERSON_NAME] defines the distinct image and persona…" at bounding box center [416, 99] width 308 height 16
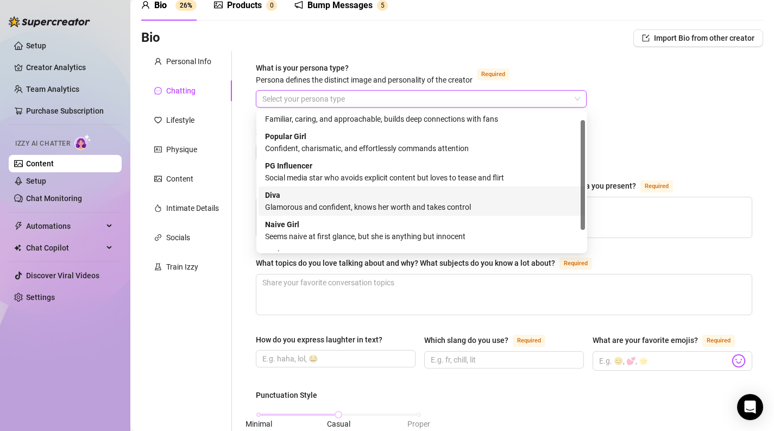
scroll to position [0, 0]
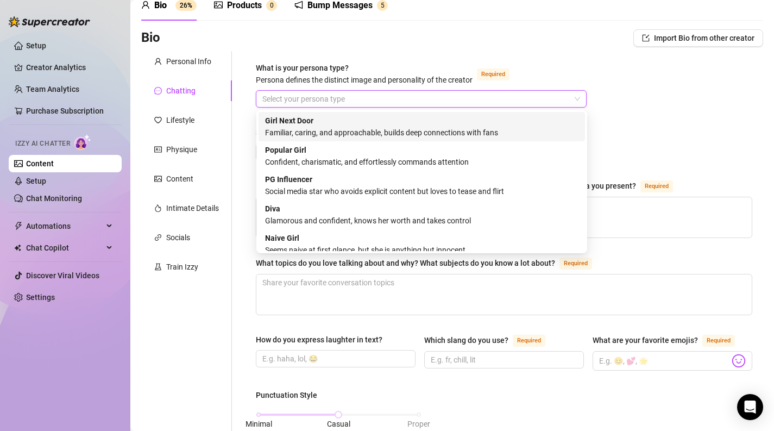
click at [331, 129] on div "Familiar, caring, and approachable, builds deep connections with fans" at bounding box center [421, 133] width 313 height 12
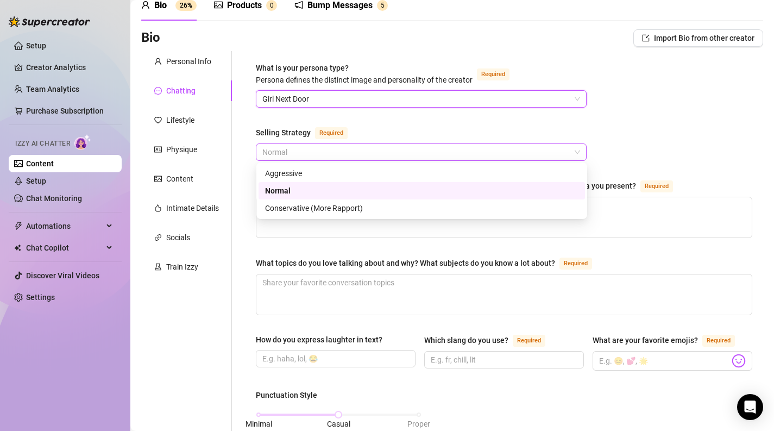
click at [322, 150] on span "Normal" at bounding box center [421, 152] width 318 height 16
click at [298, 194] on div "Normal" at bounding box center [421, 191] width 313 height 12
click at [297, 155] on span "Normal" at bounding box center [421, 152] width 318 height 16
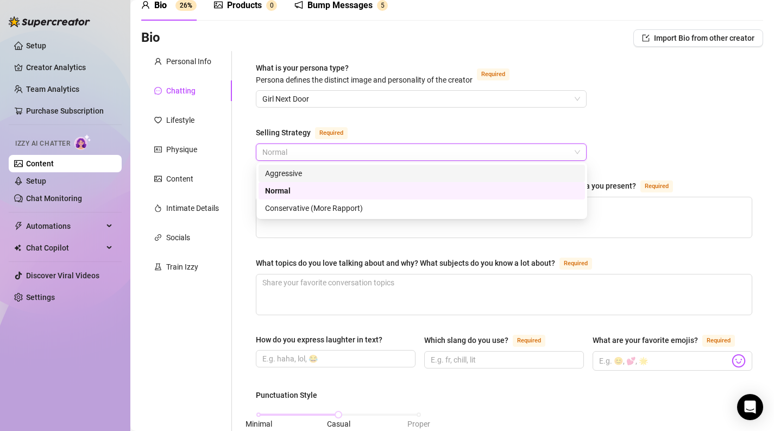
click at [359, 126] on div "Selling Strategy Required" at bounding box center [421, 134] width 331 height 17
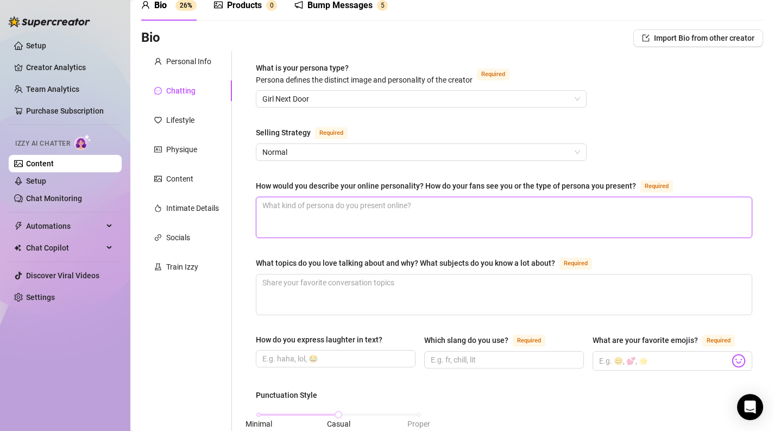
click at [349, 212] on textarea "How would you describe your online personality? How do your fans see you or the…" at bounding box center [503, 217] width 495 height 40
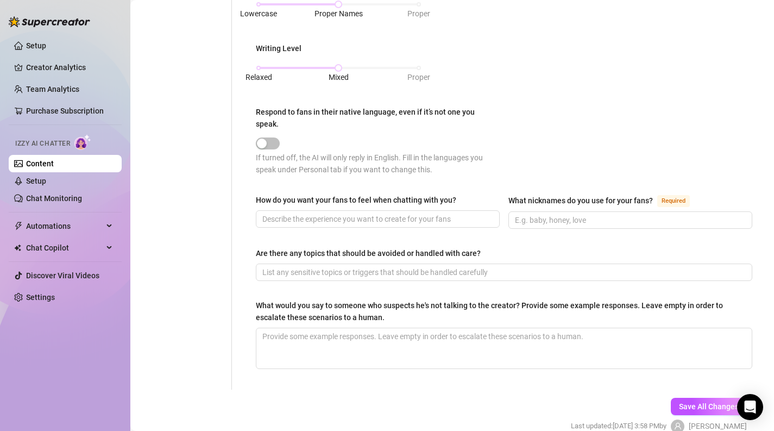
scroll to position [565, 0]
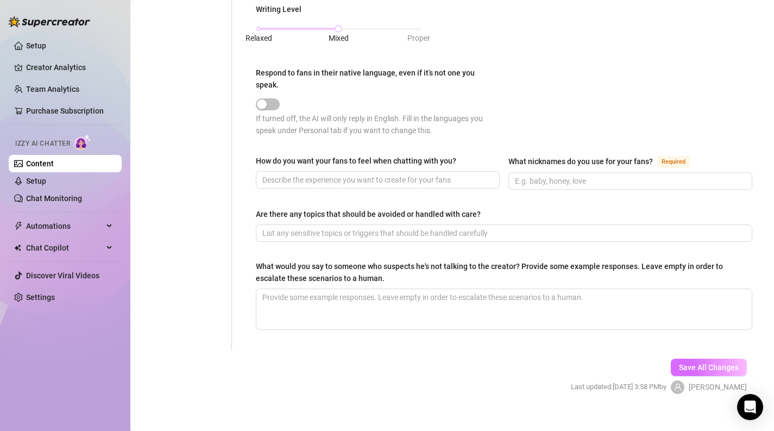
click at [692, 363] on span "Save All Changes" at bounding box center [709, 367] width 60 height 9
click at [46, 178] on link "Setup" at bounding box center [36, 181] width 20 height 9
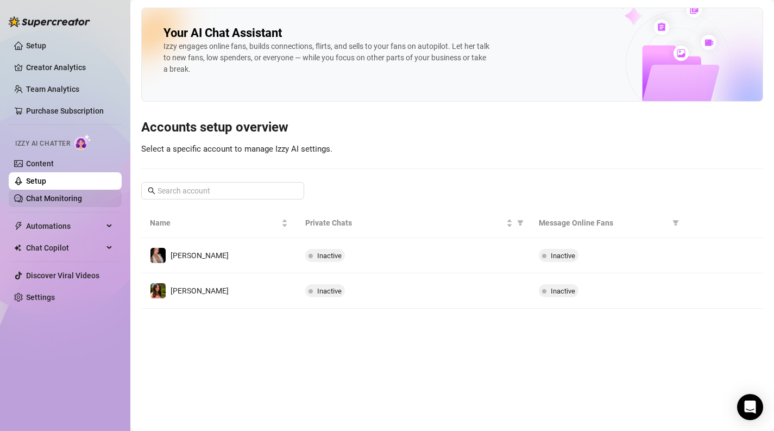
click at [47, 199] on link "Chat Monitoring" at bounding box center [54, 198] width 56 height 9
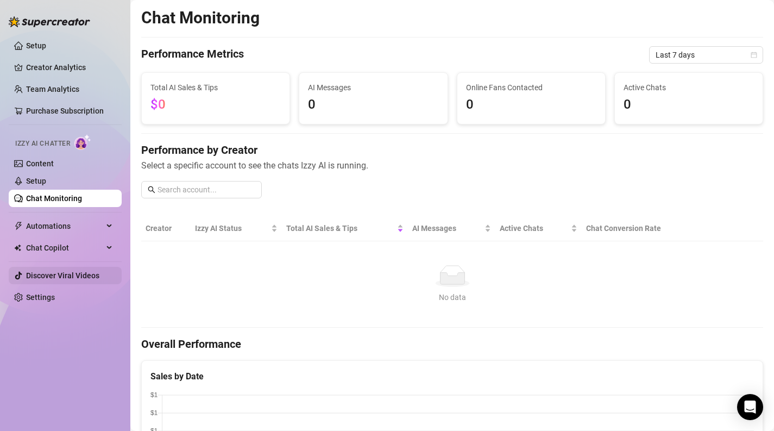
click at [32, 279] on link "Discover Viral Videos" at bounding box center [62, 275] width 73 height 9
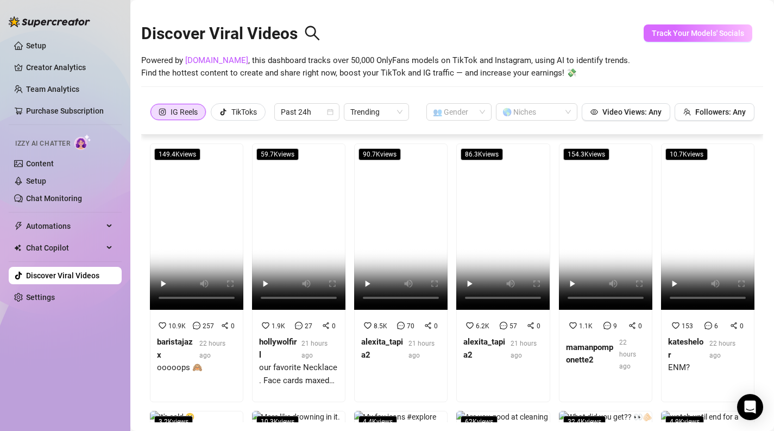
click at [680, 37] on button "Track Your Models' Socials" at bounding box center [698, 32] width 109 height 17
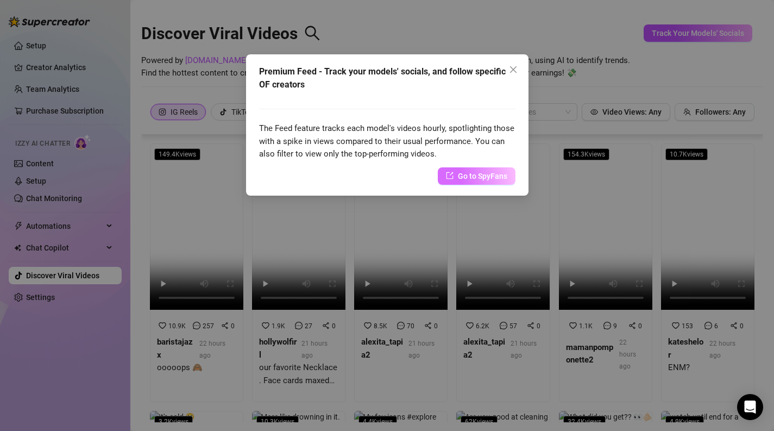
click at [457, 176] on link "Go to SpyFans" at bounding box center [477, 175] width 78 height 17
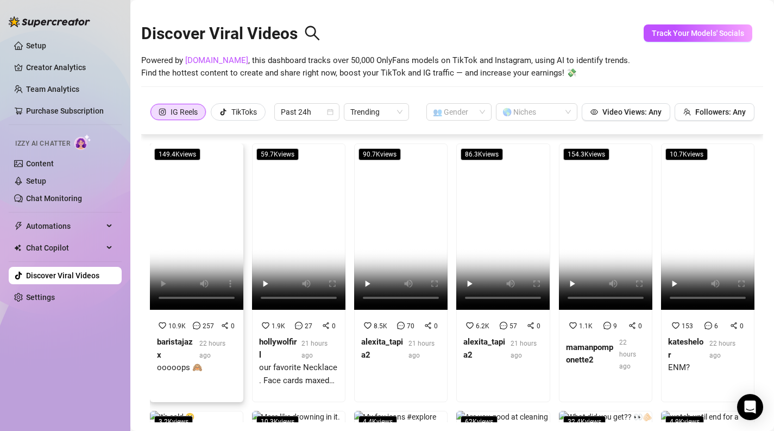
click at [173, 345] on strong "baristajazx" at bounding box center [175, 348] width 36 height 23
click at [401, 114] on span "Trending" at bounding box center [376, 112] width 52 height 16
click at [649, 93] on div "Discover Viral Videos Powered by [DOMAIN_NAME] , this dashboard tracks over 50,…" at bounding box center [452, 54] width 622 height 92
click at [98, 248] on span "Chat Copilot" at bounding box center [64, 247] width 77 height 17
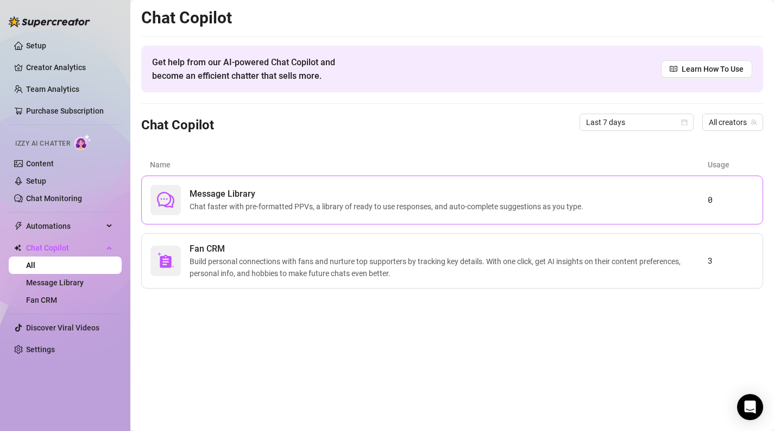
click at [261, 209] on span "Chat faster with pre-formatted PPVs, a library of ready to use responses, and a…" at bounding box center [389, 206] width 398 height 12
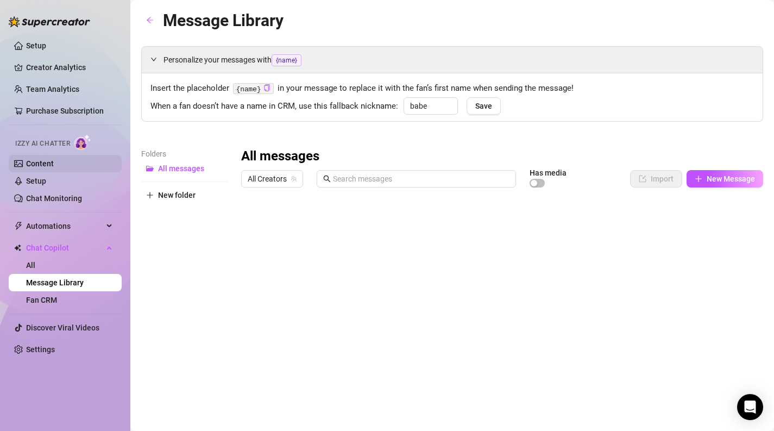
click at [54, 168] on link "Content" at bounding box center [40, 163] width 28 height 9
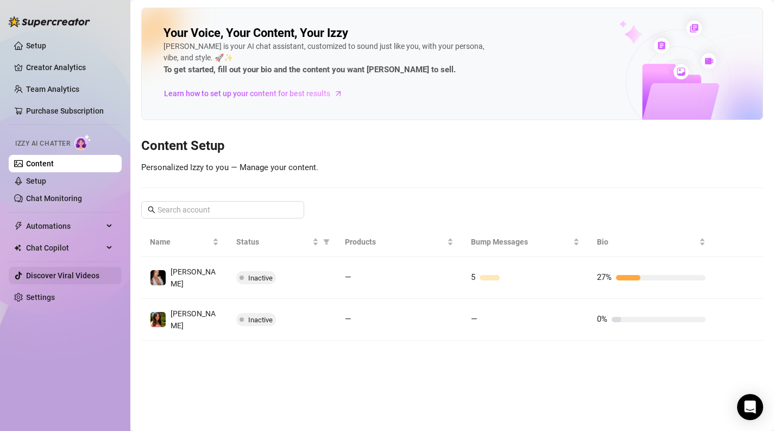
click at [61, 274] on link "Discover Viral Videos" at bounding box center [62, 275] width 73 height 9
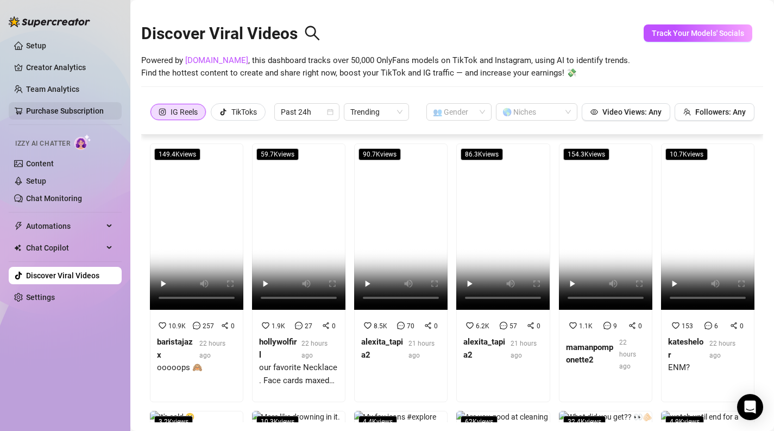
click at [83, 110] on link "Purchase Subscription" at bounding box center [65, 110] width 78 height 9
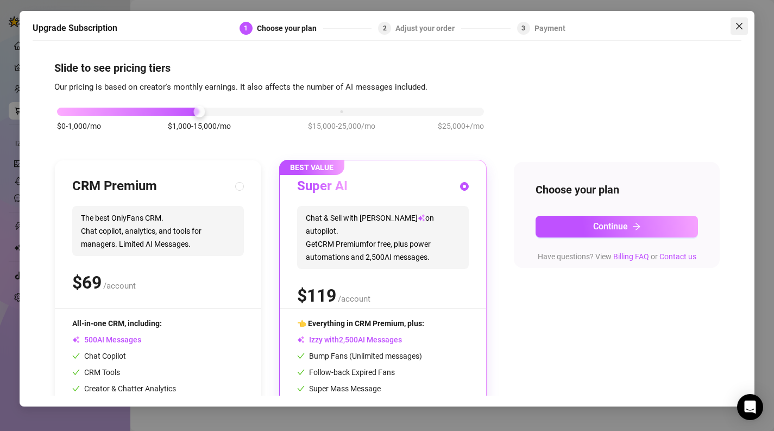
click at [740, 25] on icon "close" at bounding box center [739, 26] width 9 height 9
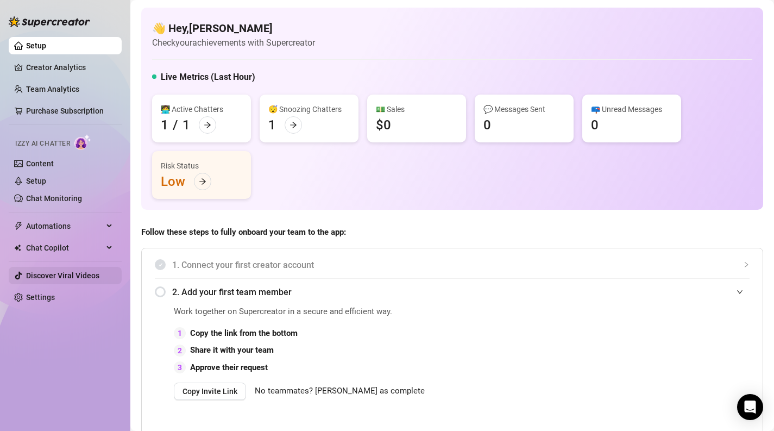
click at [42, 276] on link "Discover Viral Videos" at bounding box center [62, 275] width 73 height 9
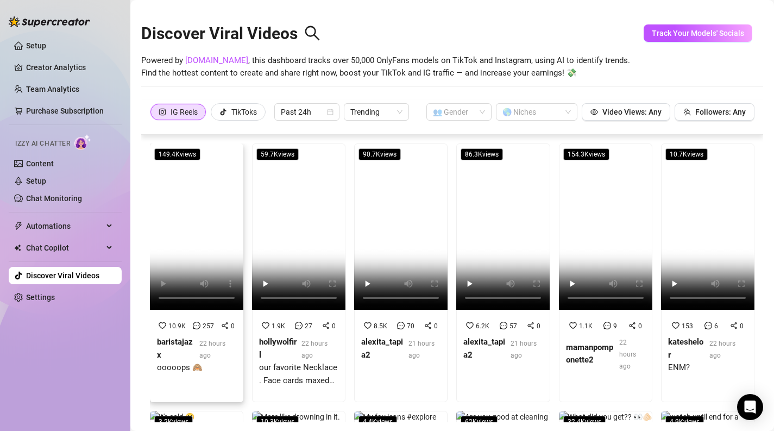
click at [184, 224] on video at bounding box center [196, 226] width 93 height 166
click at [279, 374] on div "our favorite Necklace . Face cards maxed out 👀🤍🤍 . . . . . . . . . . . #metagla…" at bounding box center [298, 374] width 79 height 26
click at [239, 115] on div "TikToks" at bounding box center [244, 112] width 26 height 16
click at [214, 115] on input "TikToks" at bounding box center [214, 115] width 0 height 0
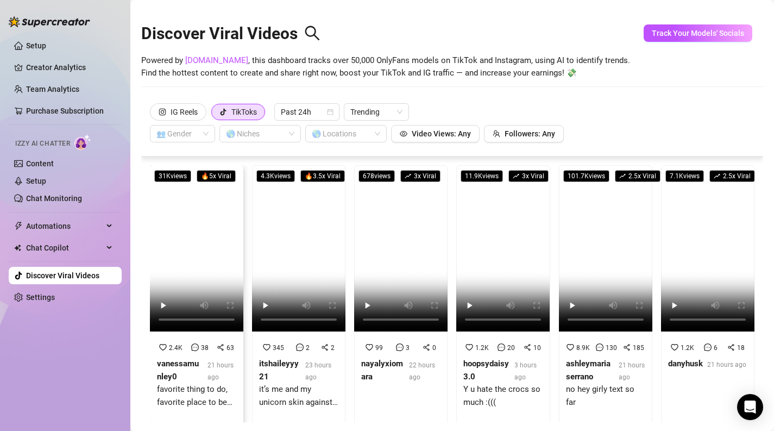
click at [192, 391] on div "favorite thing to do, favorite place to be 💙✨️" at bounding box center [196, 396] width 79 height 26
click at [328, 109] on icon "calendar" at bounding box center [330, 112] width 7 height 7
click at [306, 112] on span "Past 24h" at bounding box center [307, 112] width 52 height 16
click at [487, 99] on div "Discover Viral Videos Powered by [DOMAIN_NAME] , this dashboard tracks over 50,…" at bounding box center [452, 54] width 622 height 92
click at [596, 283] on video at bounding box center [605, 248] width 93 height 166
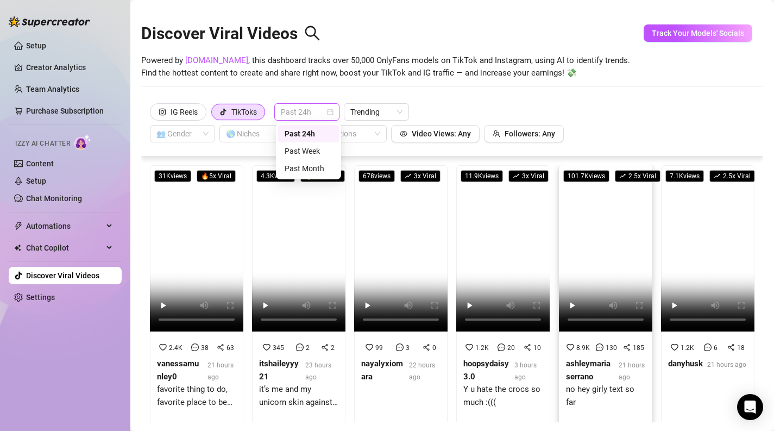
click at [305, 113] on span "Past 24h" at bounding box center [307, 112] width 52 height 16
click at [303, 152] on div "Past Week" at bounding box center [309, 151] width 48 height 12
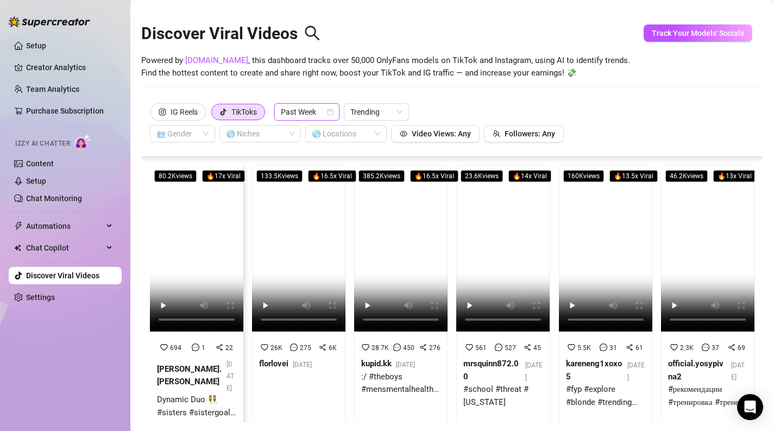
click at [198, 253] on video at bounding box center [196, 248] width 93 height 166
click at [696, 222] on video at bounding box center [707, 248] width 93 height 166
click at [303, 243] on video at bounding box center [298, 248] width 93 height 166
click at [387, 206] on video at bounding box center [400, 248] width 93 height 166
click at [185, 375] on div "[PERSON_NAME].[PERSON_NAME]" at bounding box center [189, 376] width 65 height 26
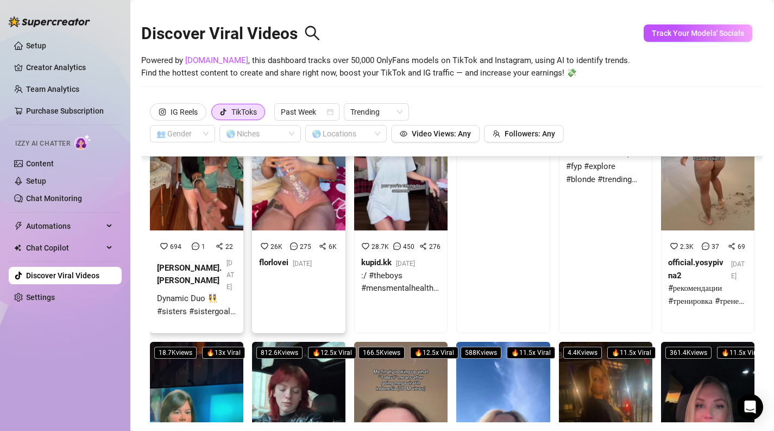
scroll to position [192, 0]
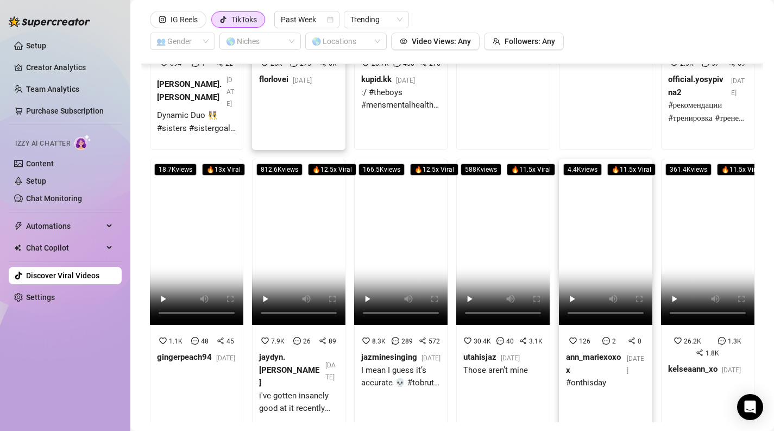
click at [582, 263] on video at bounding box center [605, 242] width 93 height 166
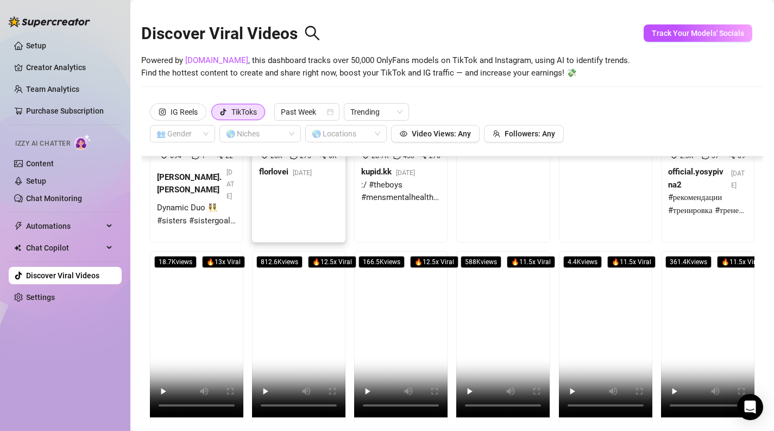
scroll to position [0, 0]
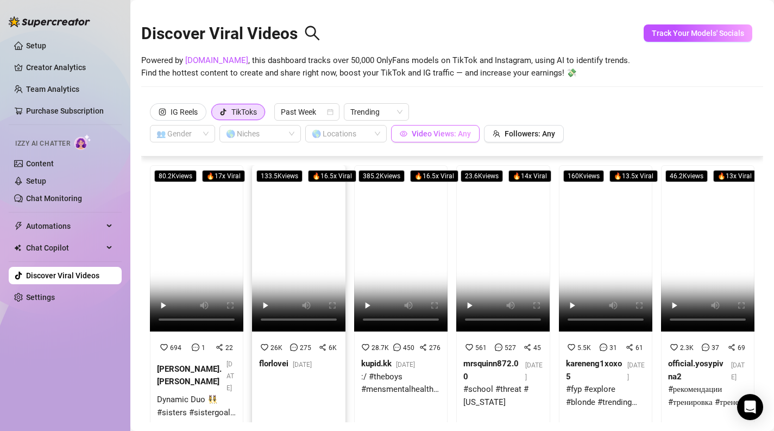
click at [437, 134] on span "Video Views: Any" at bounding box center [441, 133] width 59 height 9
click at [418, 99] on span "Decrease Value" at bounding box center [421, 102] width 12 height 10
click at [398, 97] on input "0" at bounding box center [394, 99] width 64 height 16
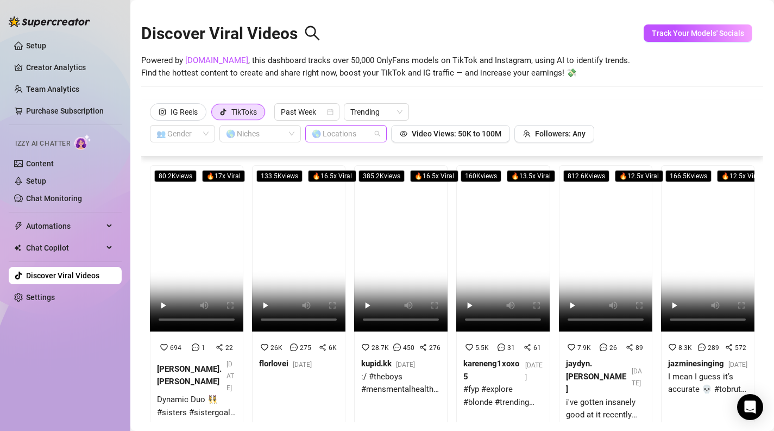
click at [340, 136] on div at bounding box center [340, 133] width 66 height 15
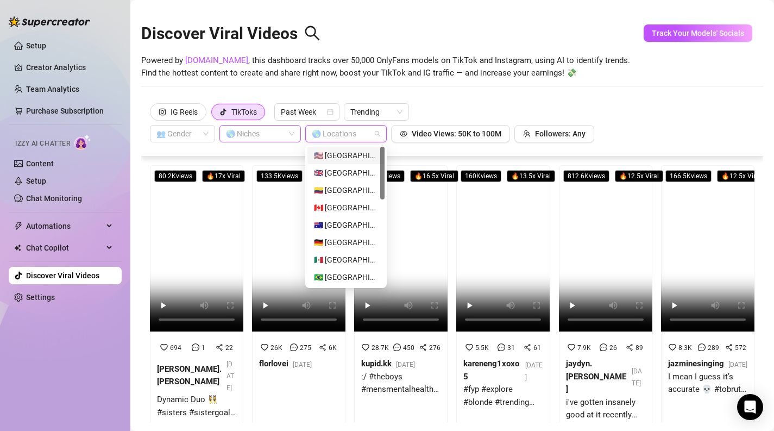
click at [283, 135] on div at bounding box center [255, 133] width 66 height 15
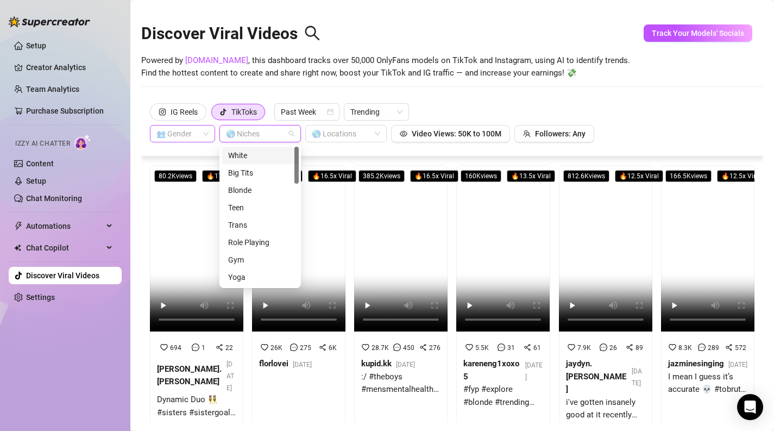
click at [198, 141] on input "search" at bounding box center [177, 133] width 42 height 16
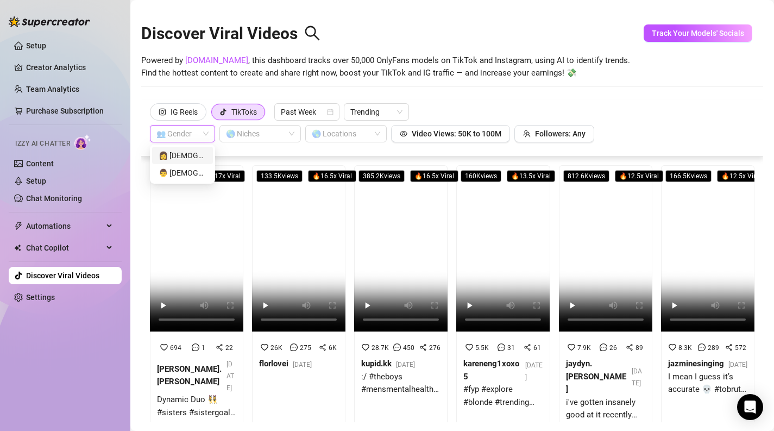
click at [193, 161] on div "👩 [DEMOGRAPHIC_DATA]" at bounding box center [182, 155] width 61 height 17
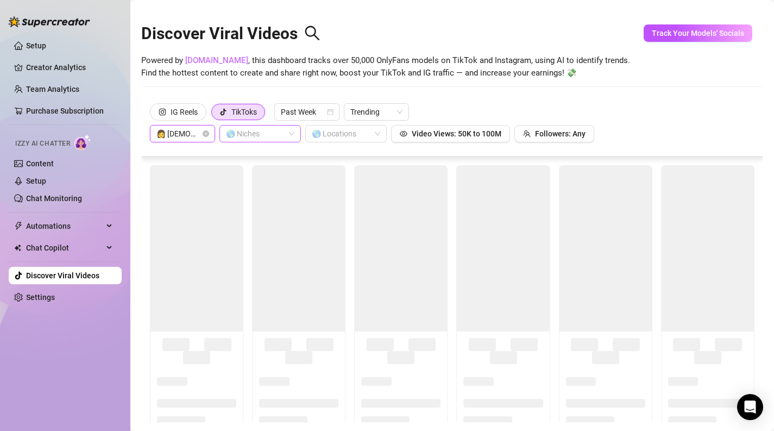
click at [274, 135] on div at bounding box center [255, 133] width 66 height 15
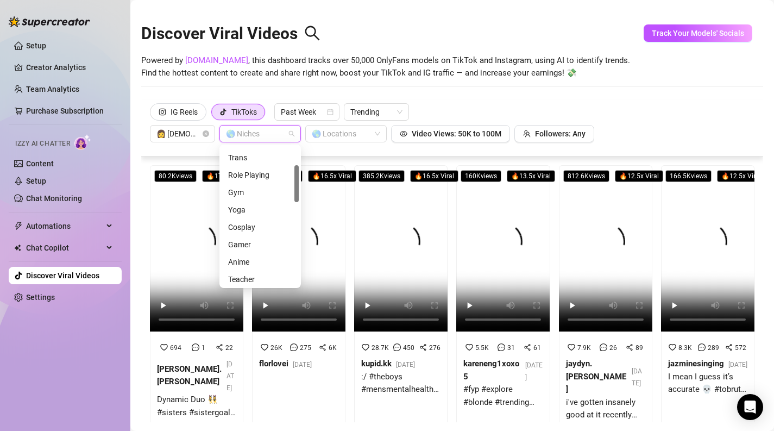
scroll to position [66, 0]
click at [233, 193] on div "Gym" at bounding box center [260, 193] width 64 height 12
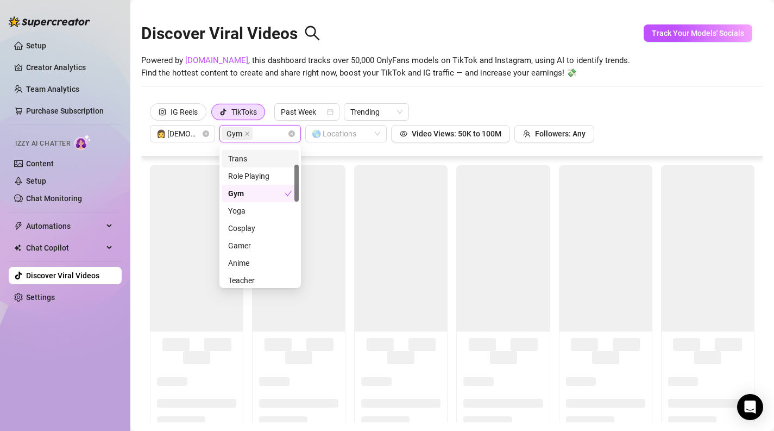
click at [656, 105] on div "IG Reels TikToks Past Week Trending 👩 [DEMOGRAPHIC_DATA] Gym Gym 🌎 Locations Vi…" at bounding box center [452, 122] width 605 height 39
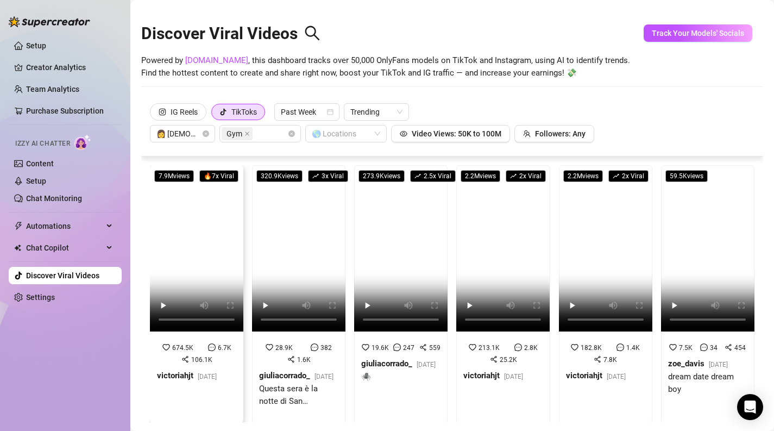
click at [202, 253] on video at bounding box center [196, 248] width 93 height 166
click at [495, 261] on video at bounding box center [502, 248] width 93 height 166
click at [627, 249] on video at bounding box center [605, 248] width 93 height 166
click at [296, 252] on video at bounding box center [298, 248] width 93 height 166
click at [399, 234] on video at bounding box center [400, 248] width 93 height 166
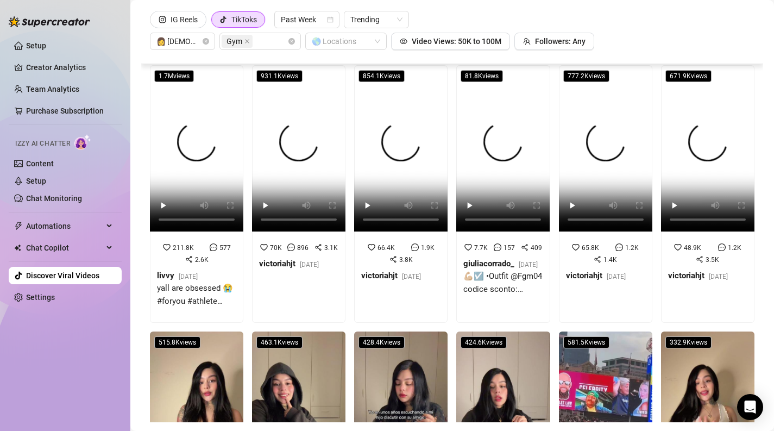
scroll to position [254, 0]
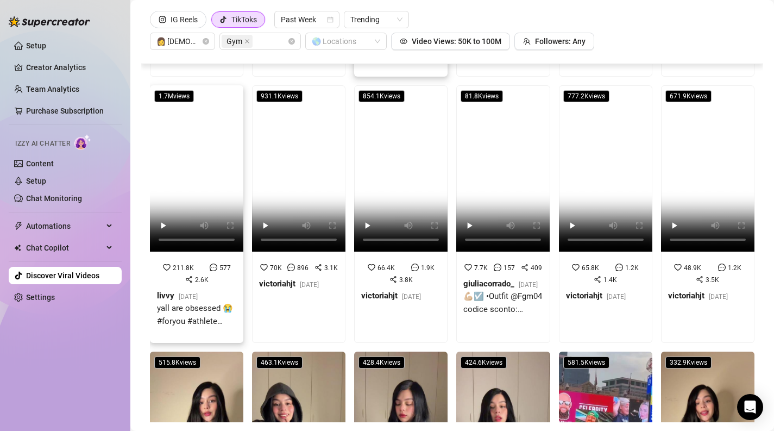
click at [191, 160] on video at bounding box center [196, 168] width 93 height 166
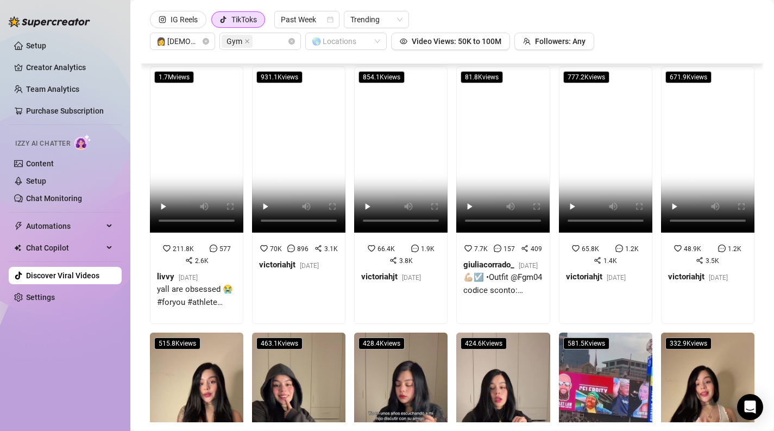
scroll to position [272, 0]
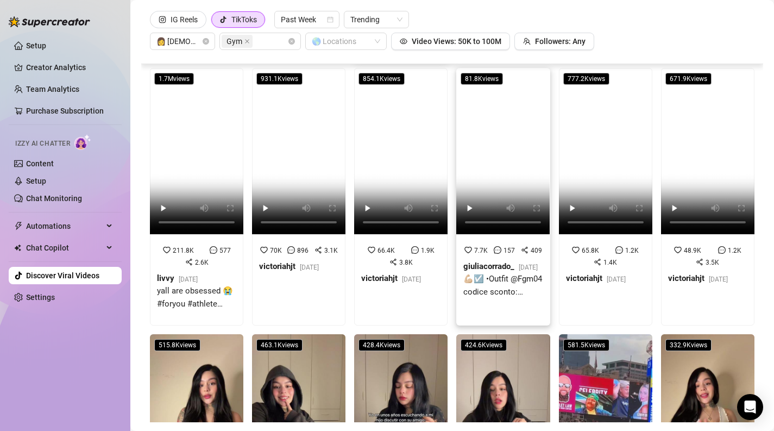
click at [507, 141] on video at bounding box center [502, 151] width 93 height 166
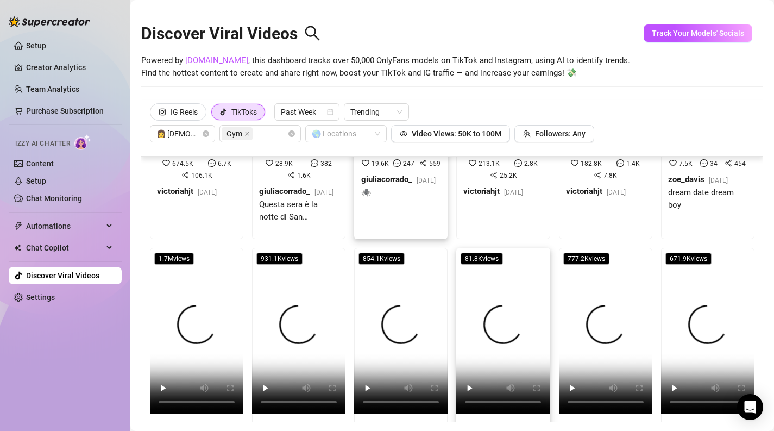
scroll to position [0, 0]
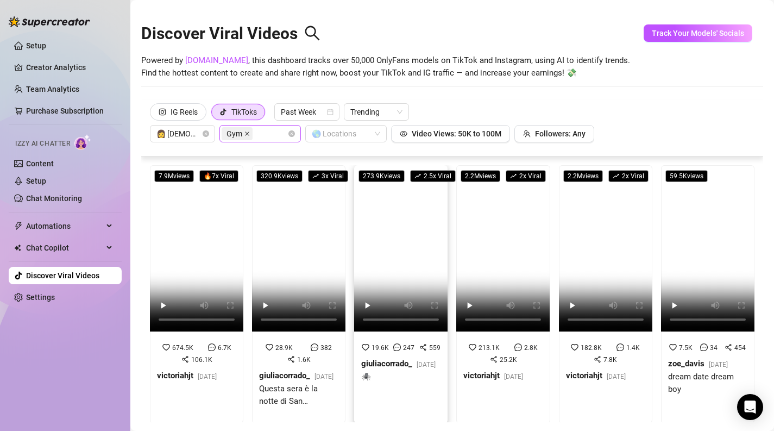
click at [246, 133] on icon "close" at bounding box center [246, 133] width 5 height 5
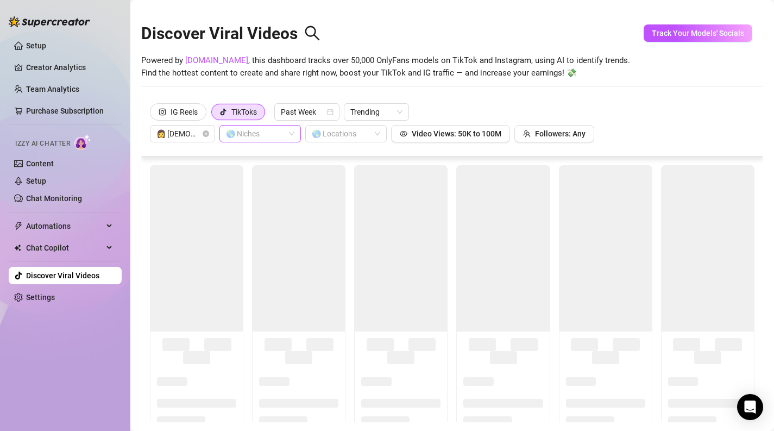
click at [248, 134] on div at bounding box center [255, 133] width 66 height 15
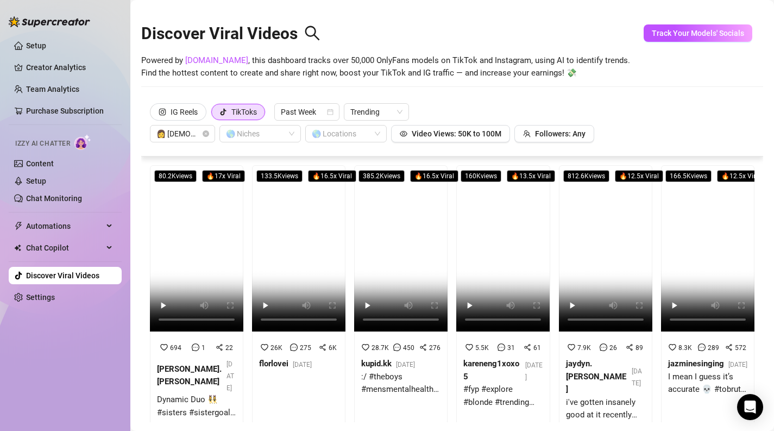
click at [644, 131] on div "IG Reels TikToks Past Week Trending 👩 [DEMOGRAPHIC_DATA] 🌎 Niches 🌎 Locations V…" at bounding box center [452, 122] width 605 height 39
click at [278, 130] on div at bounding box center [255, 133] width 66 height 15
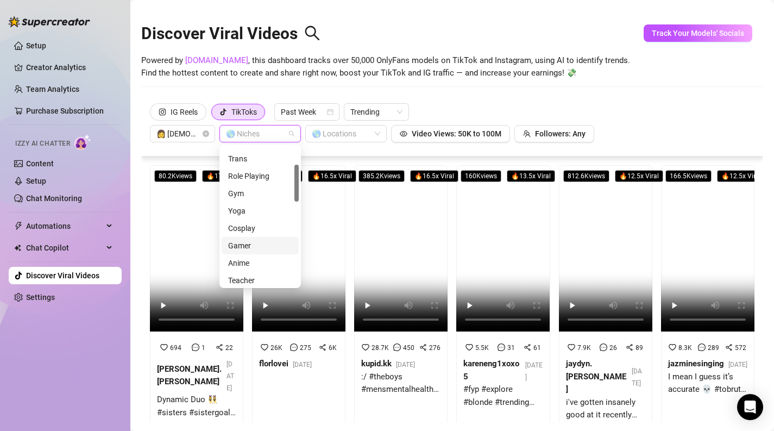
click at [244, 248] on div "Gamer" at bounding box center [260, 246] width 64 height 12
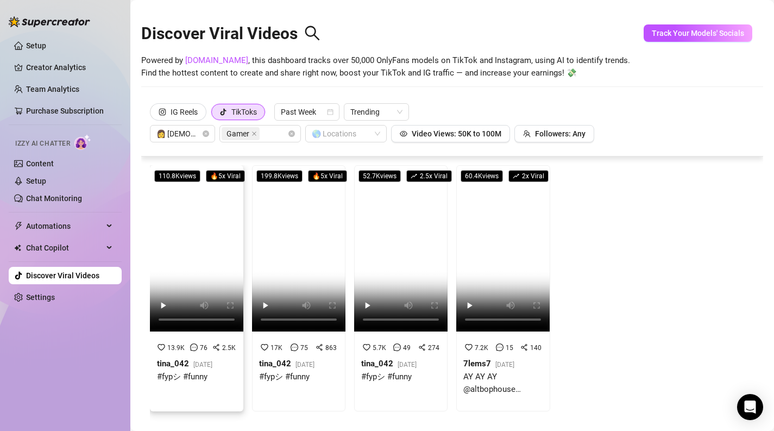
click at [175, 253] on video at bounding box center [196, 248] width 93 height 166
click at [398, 240] on video at bounding box center [400, 248] width 93 height 166
click at [254, 132] on icon "close" at bounding box center [254, 133] width 5 height 5
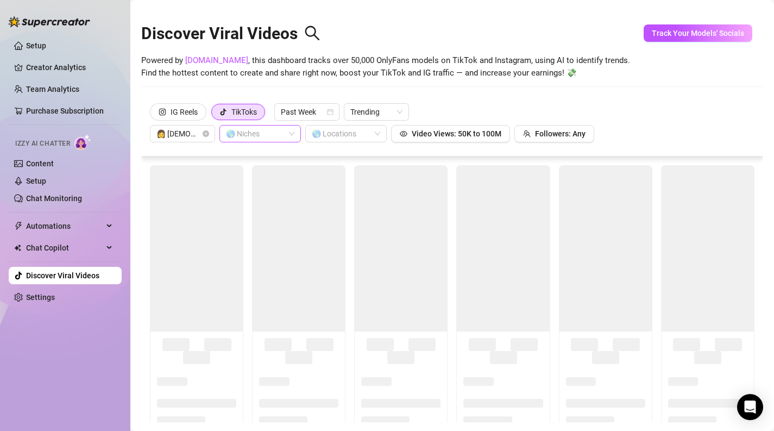
click at [254, 132] on div at bounding box center [255, 133] width 66 height 15
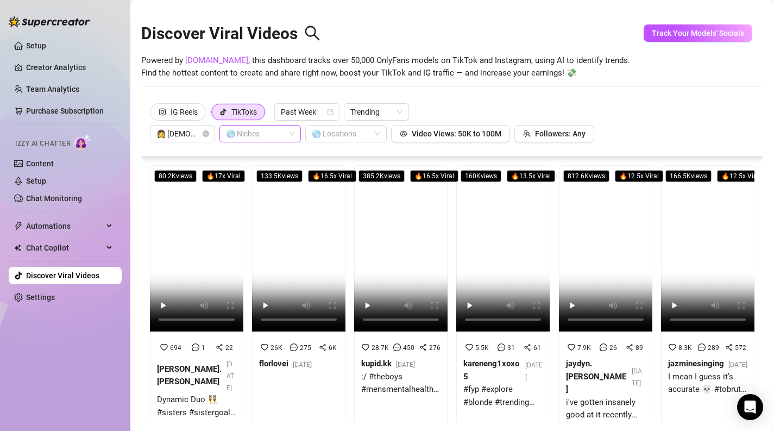
click at [533, 109] on div "IG Reels TikToks Past Week Trending 👩 [DEMOGRAPHIC_DATA] 🌎 Niches 🌎 Locations V…" at bounding box center [452, 122] width 605 height 39
click at [535, 134] on span "Followers: Any" at bounding box center [560, 133] width 51 height 9
click at [535, 132] on span "Followers: Any" at bounding box center [560, 133] width 51 height 9
click at [547, 138] on button "Followers: Any" at bounding box center [554, 133] width 80 height 17
click at [512, 100] on input "0" at bounding box center [513, 99] width 64 height 16
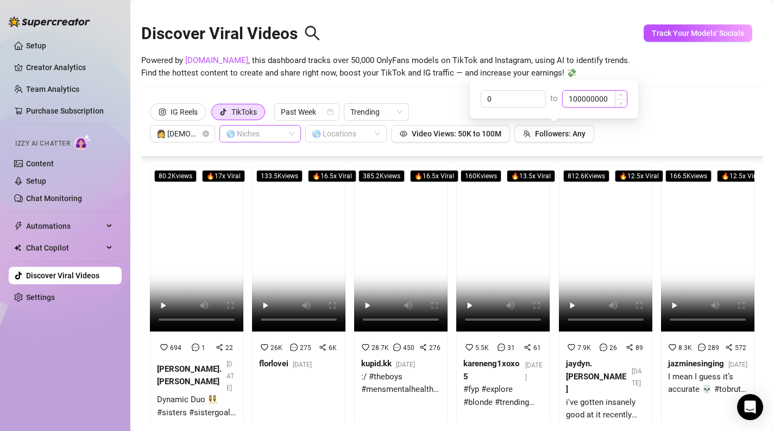
drag, startPoint x: 608, startPoint y: 96, endPoint x: 573, endPoint y: 104, distance: 36.1
click at [573, 104] on input "100000000" at bounding box center [595, 99] width 64 height 16
click at [658, 123] on div "IG Reels TikToks Past Week Trending 👩 [DEMOGRAPHIC_DATA] 🌎 Niches 🌎 Locations V…" at bounding box center [452, 122] width 605 height 39
click at [387, 108] on span "Trending" at bounding box center [376, 112] width 52 height 16
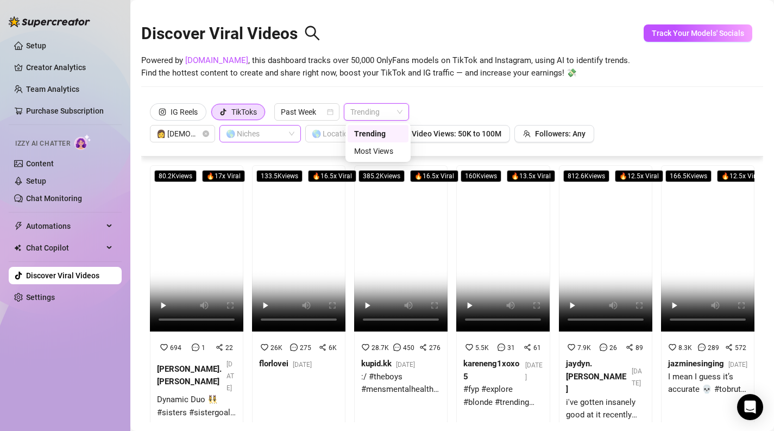
click at [387, 108] on span "Trending" at bounding box center [376, 112] width 52 height 16
click at [271, 134] on div at bounding box center [255, 133] width 66 height 15
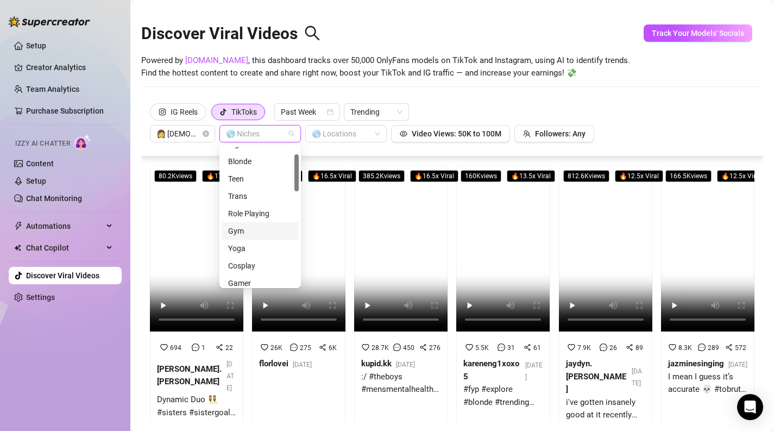
scroll to position [65, 0]
click at [247, 199] on div "Gym" at bounding box center [260, 195] width 64 height 12
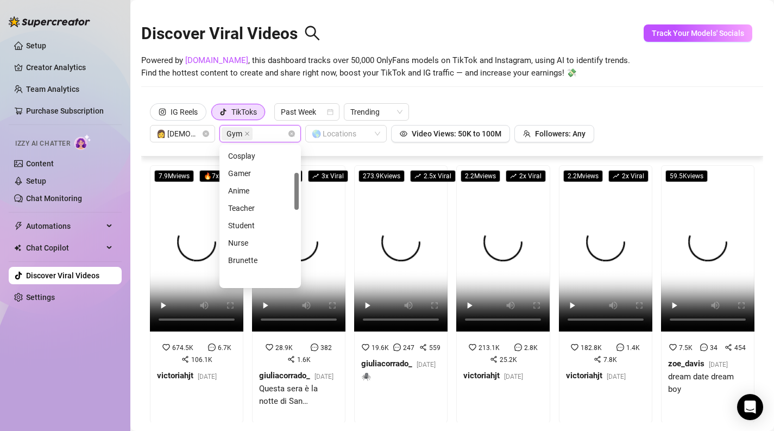
scroll to position [259, 0]
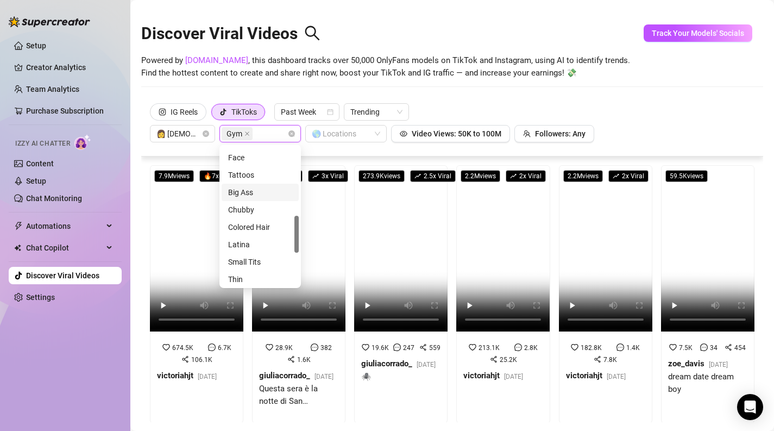
click at [644, 105] on div "IG Reels TikToks Past Week Trending 👩 [DEMOGRAPHIC_DATA] Gym 🌎 Locations Video …" at bounding box center [452, 122] width 605 height 39
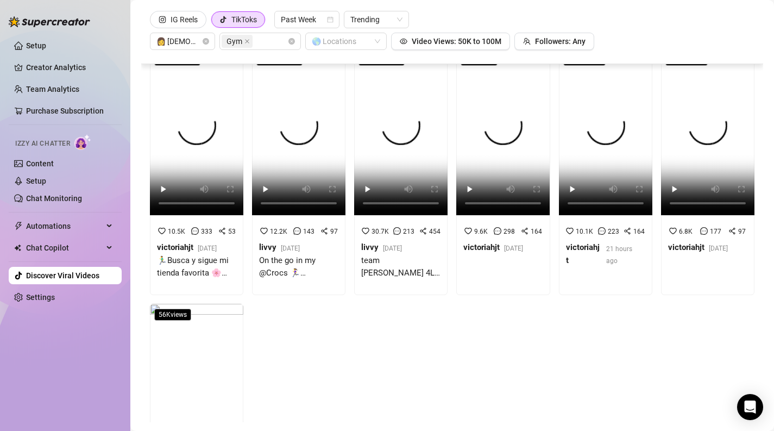
scroll to position [429, 0]
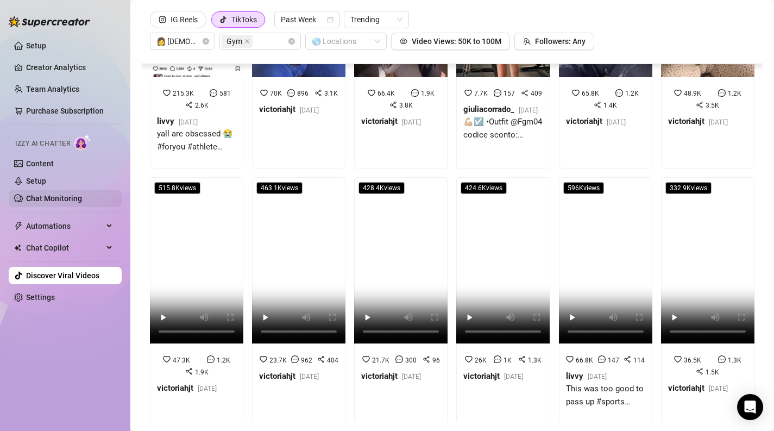
click at [55, 194] on link "Chat Monitoring" at bounding box center [54, 198] width 56 height 9
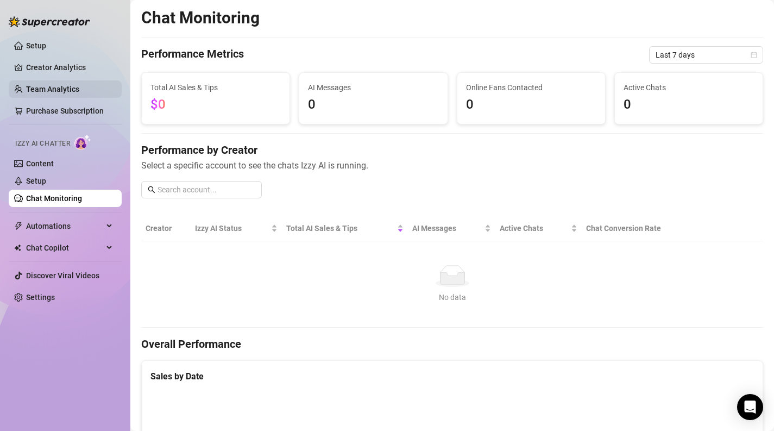
click at [37, 90] on link "Team Analytics" at bounding box center [52, 89] width 53 height 9
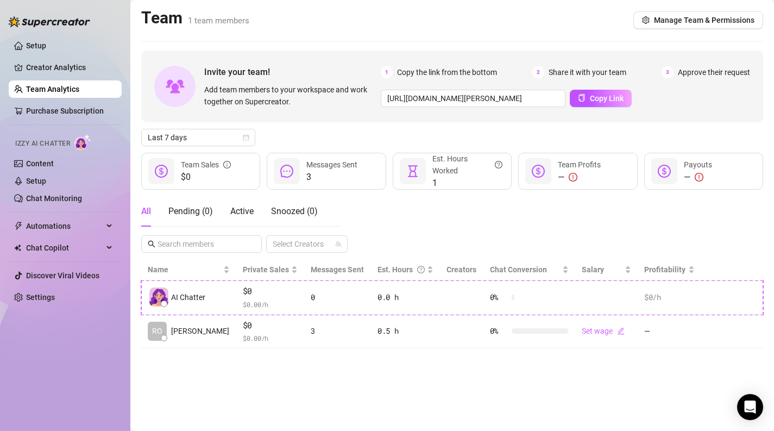
click at [295, 369] on main "Team 1 team members Manage Team & Permissions Invite your team! Add team member…" at bounding box center [452, 215] width 644 height 431
click at [604, 98] on span "Copy Link" at bounding box center [607, 98] width 34 height 9
click at [517, 227] on div "All Pending ( 0 ) Active Snoozed ( 0 ) Select Creators" at bounding box center [452, 224] width 622 height 57
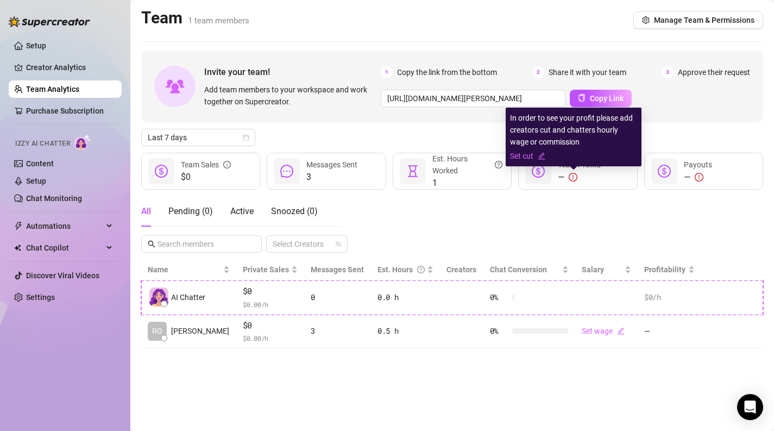
click at [573, 175] on icon "exclamation-circle" at bounding box center [573, 177] width 1 height 4
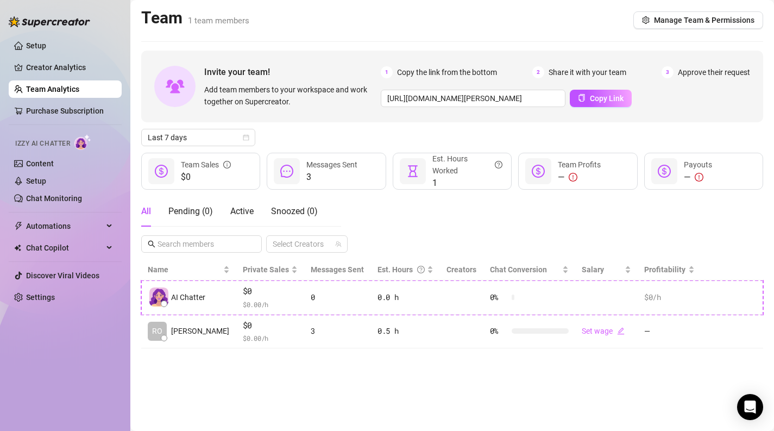
click at [443, 224] on div "All Pending ( 0 ) Active Snoozed ( 0 ) Select Creators" at bounding box center [452, 224] width 622 height 57
click at [54, 194] on link "Chat Monitoring" at bounding box center [54, 198] width 56 height 9
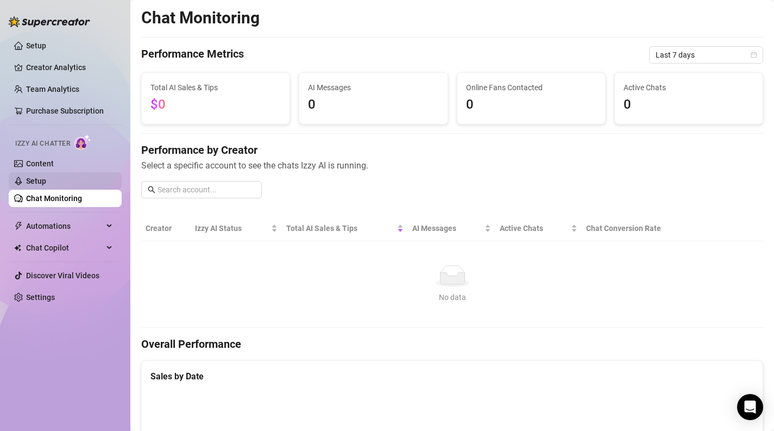
click at [46, 180] on link "Setup" at bounding box center [36, 181] width 20 height 9
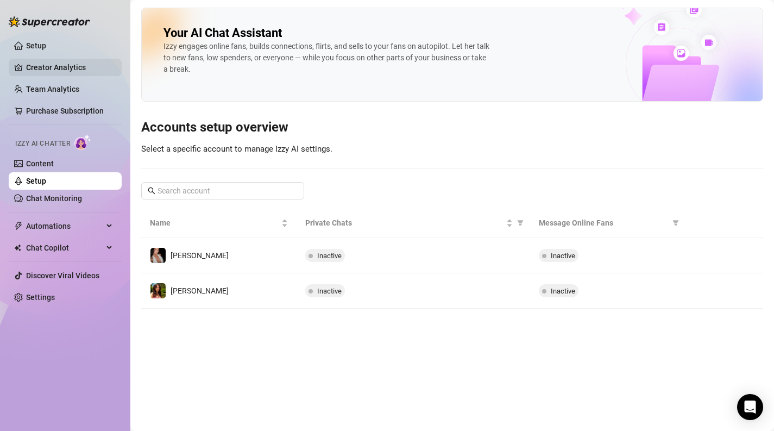
click at [37, 67] on link "Creator Analytics" at bounding box center [69, 67] width 87 height 17
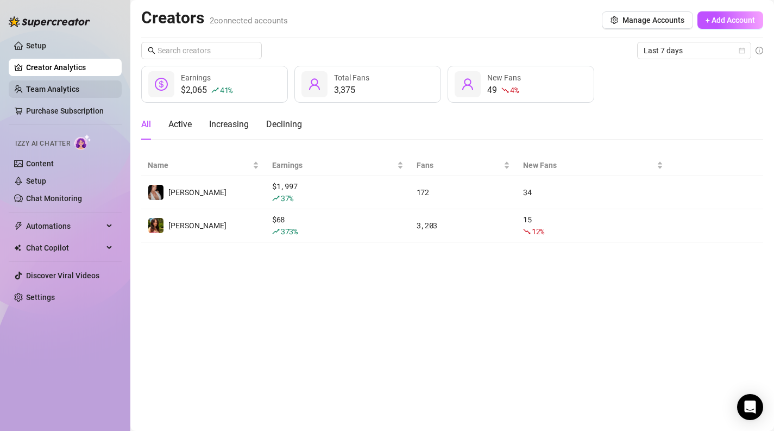
click at [52, 86] on link "Team Analytics" at bounding box center [52, 89] width 53 height 9
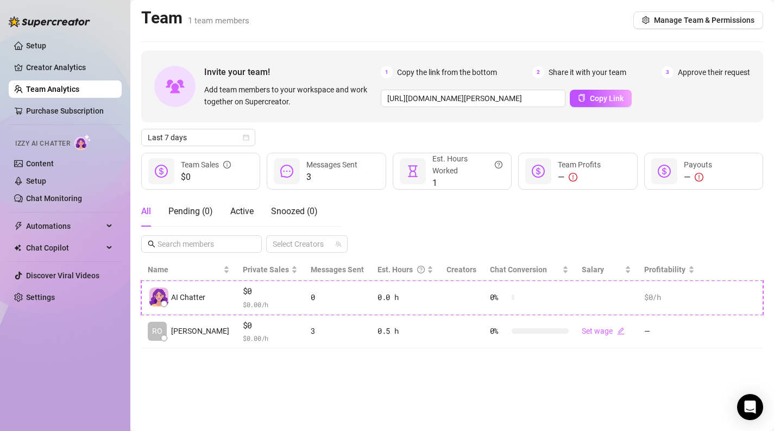
click at [322, 410] on main "Team 1 team members Manage Team & Permissions Invite your team! Add team member…" at bounding box center [452, 215] width 644 height 431
click at [294, 378] on main "Team 1 team members Manage Team & Permissions Invite your team! Add team member…" at bounding box center [452, 215] width 644 height 431
click at [382, 427] on main "Team 1 team members Manage Team & Permissions Invite your team! Add team member…" at bounding box center [452, 215] width 644 height 431
click at [649, 21] on icon "setting" at bounding box center [646, 20] width 8 height 8
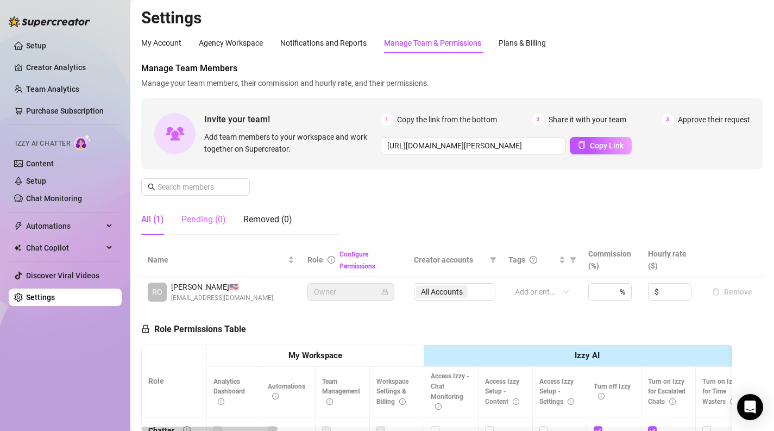
click at [209, 228] on div "Pending (0)" at bounding box center [203, 219] width 45 height 30
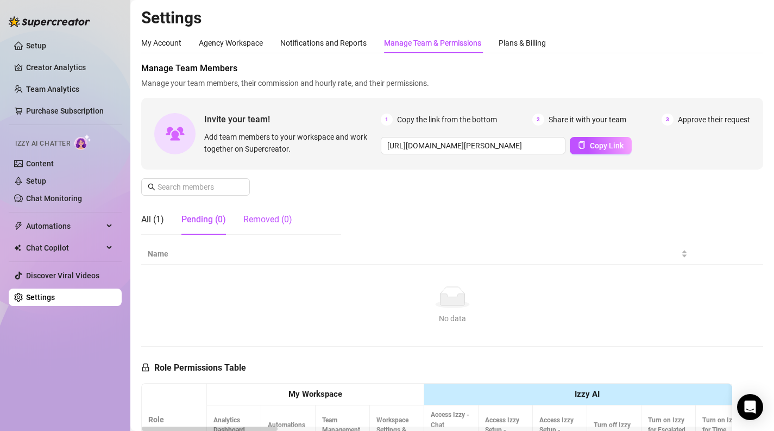
click at [252, 225] on div "Removed (0)" at bounding box center [267, 219] width 49 height 13
click at [214, 223] on div "Pending (0)" at bounding box center [203, 219] width 45 height 13
click at [146, 223] on div "All (1)" at bounding box center [152, 219] width 23 height 13
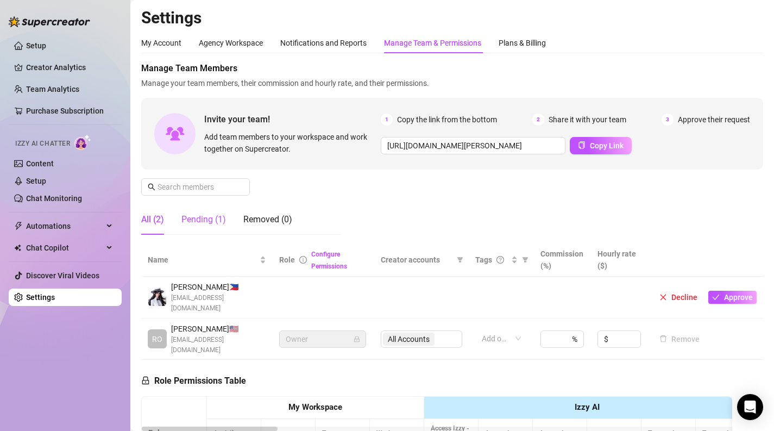
click at [202, 222] on div "Pending (1)" at bounding box center [203, 219] width 45 height 13
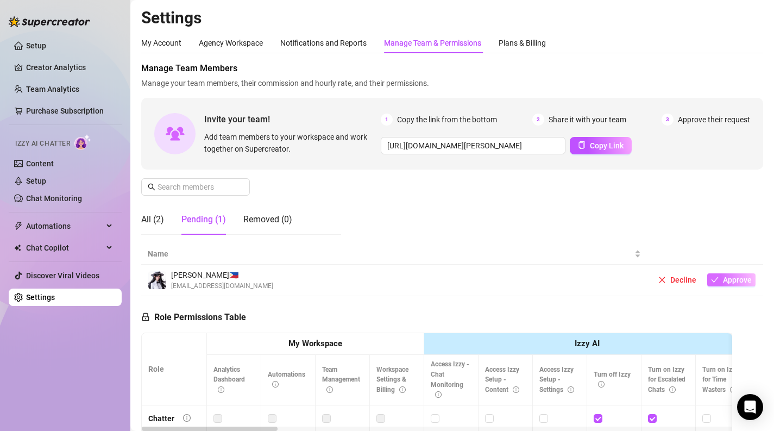
click at [720, 281] on button "Approve" at bounding box center [731, 279] width 48 height 13
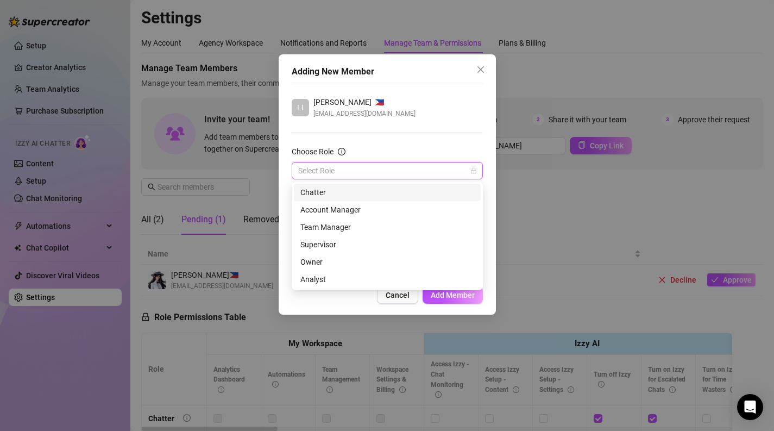
click at [349, 171] on input "Choose Role" at bounding box center [382, 170] width 168 height 16
click at [336, 189] on div "Chatter" at bounding box center [387, 192] width 174 height 12
click at [333, 190] on div "Chatter" at bounding box center [387, 192] width 174 height 12
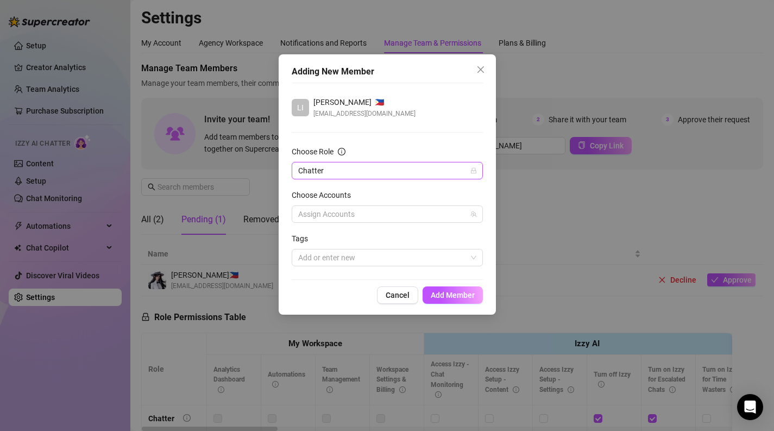
click at [286, 185] on div "Adding New Member LI [PERSON_NAME] 🇵🇭 [EMAIL_ADDRESS][DOMAIN_NAME] Choose Role …" at bounding box center [387, 184] width 217 height 260
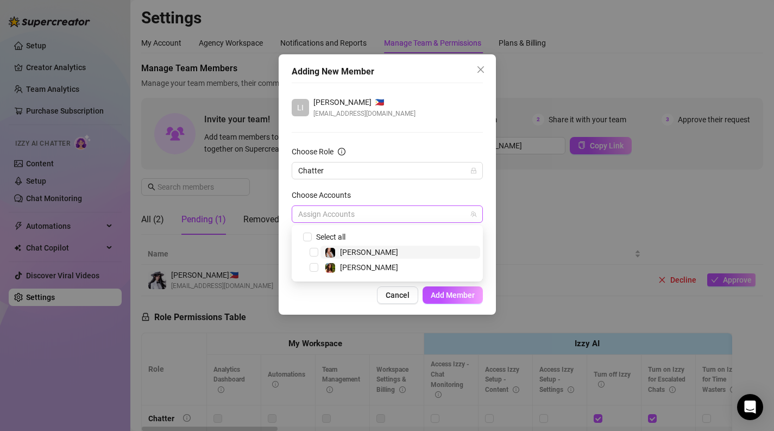
click at [323, 218] on div at bounding box center [381, 213] width 175 height 15
click at [306, 235] on input "Select all" at bounding box center [307, 237] width 8 height 8
click at [353, 197] on label "Choose Accounts" at bounding box center [325, 195] width 66 height 12
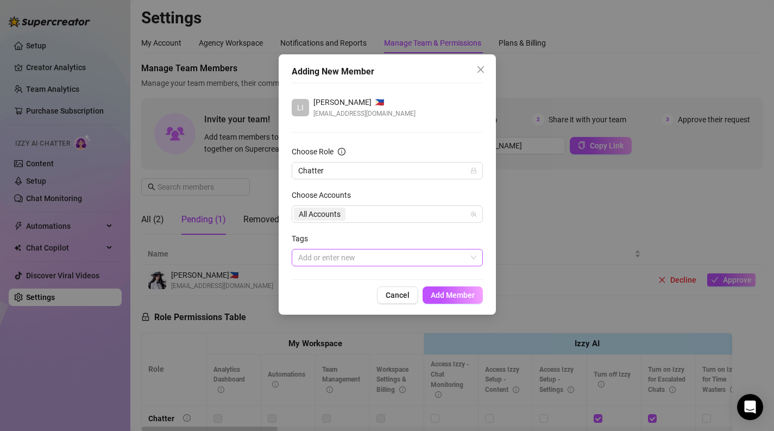
click at [321, 254] on div at bounding box center [381, 257] width 175 height 15
click at [355, 246] on div "Tags" at bounding box center [387, 241] width 191 height 16
click at [452, 293] on span "Add Member" at bounding box center [453, 295] width 44 height 9
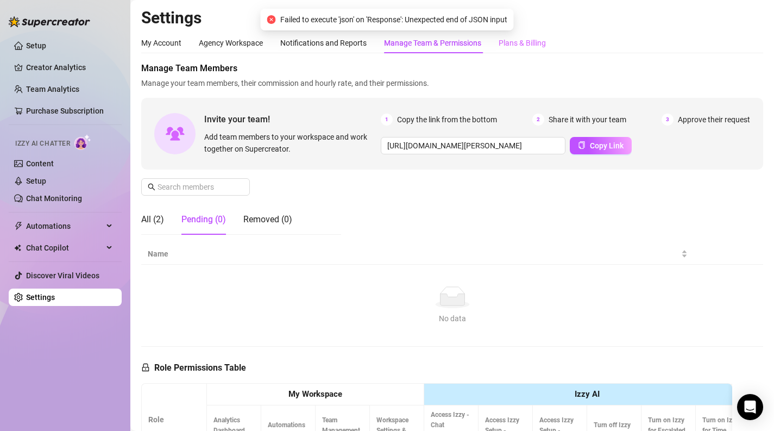
click at [513, 49] on div "Plans & Billing" at bounding box center [522, 43] width 47 height 21
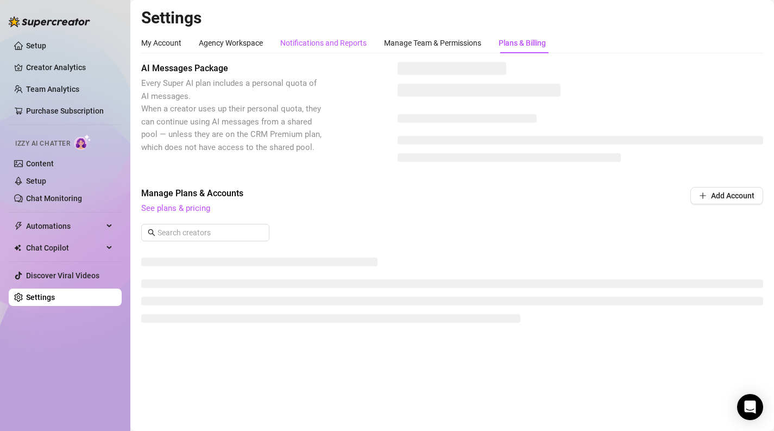
click at [304, 39] on div "Notifications and Reports" at bounding box center [323, 43] width 86 height 12
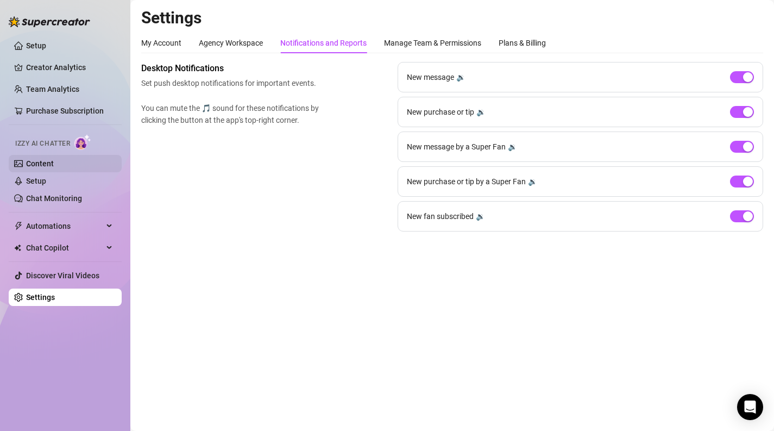
click at [41, 168] on link "Content" at bounding box center [40, 163] width 28 height 9
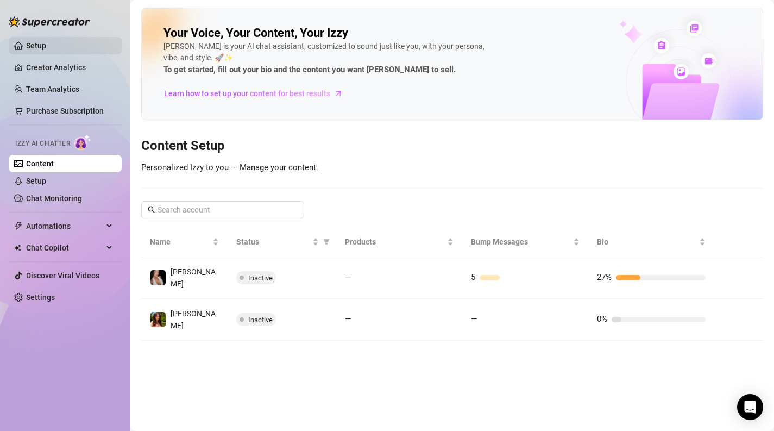
click at [46, 46] on link "Setup" at bounding box center [36, 45] width 20 height 9
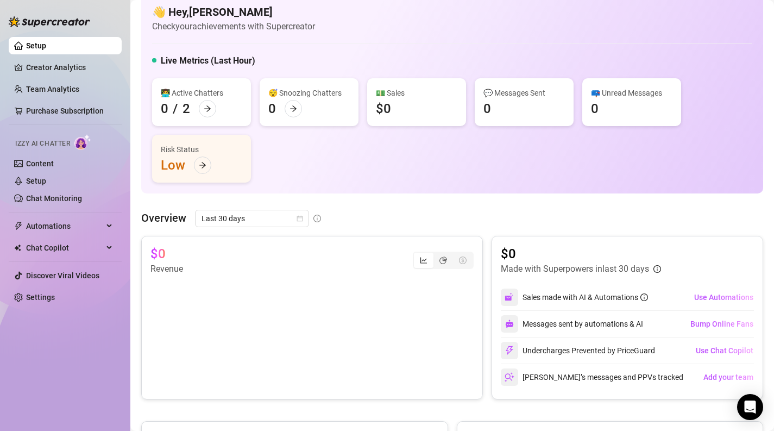
scroll to position [23, 0]
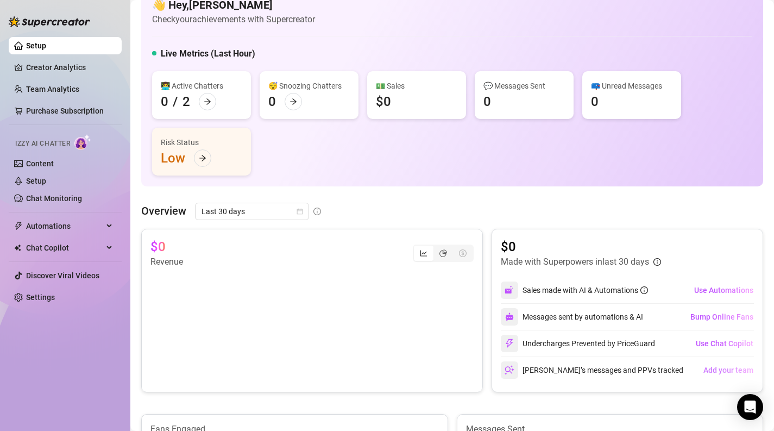
click at [721, 368] on span "Add your team" at bounding box center [729, 370] width 50 height 9
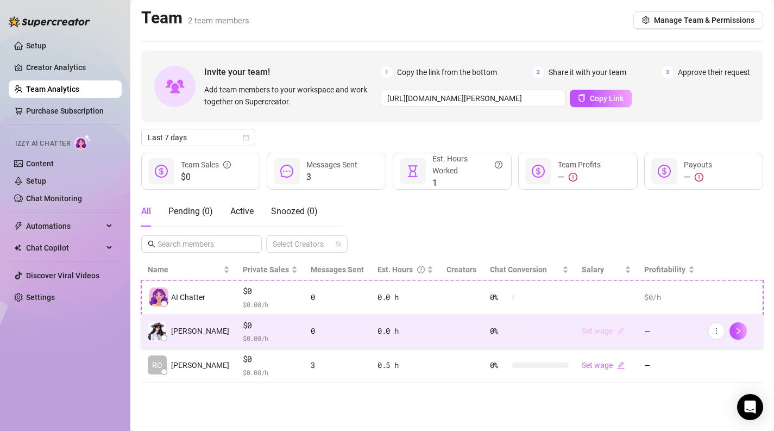
click at [605, 332] on link "Set wage" at bounding box center [603, 331] width 43 height 9
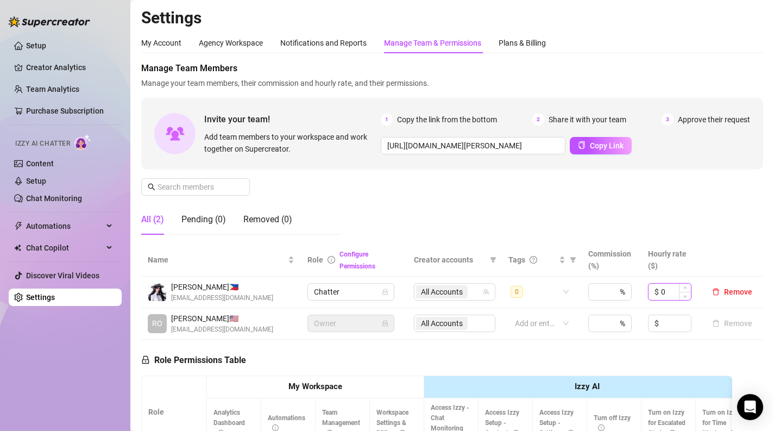
click at [674, 287] on input "0" at bounding box center [676, 292] width 30 height 16
click at [682, 288] on span "Increase Value" at bounding box center [685, 289] width 12 height 10
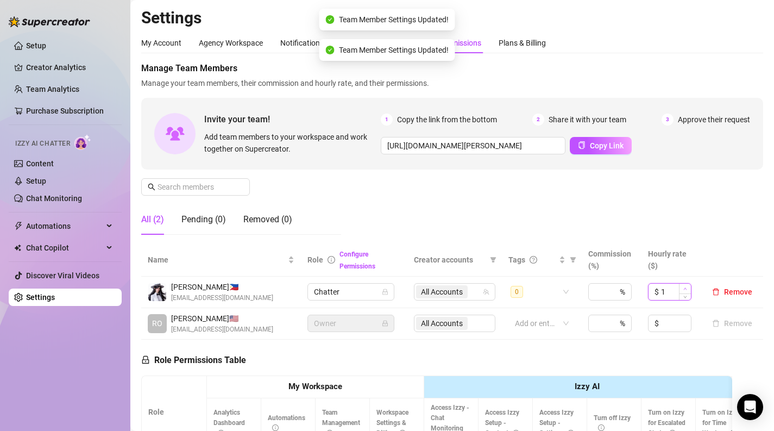
click at [687, 286] on span "Increase Value" at bounding box center [685, 289] width 12 height 10
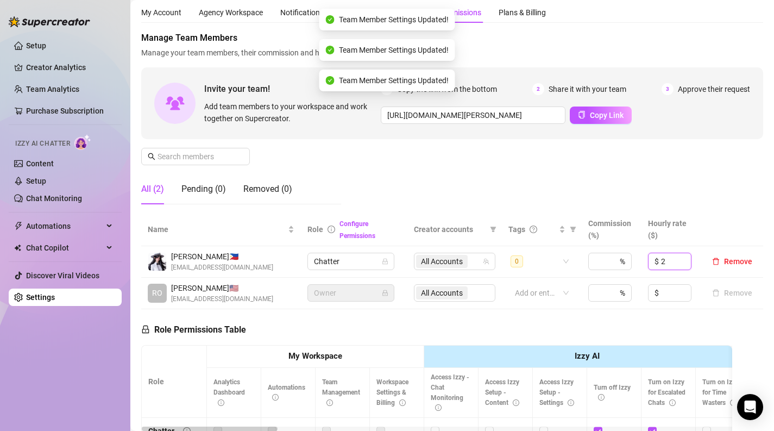
scroll to position [38, 0]
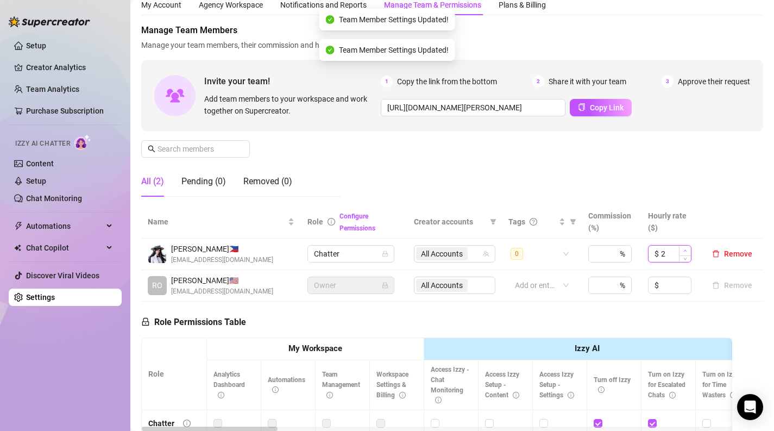
click at [684, 249] on icon "up" at bounding box center [685, 251] width 4 height 4
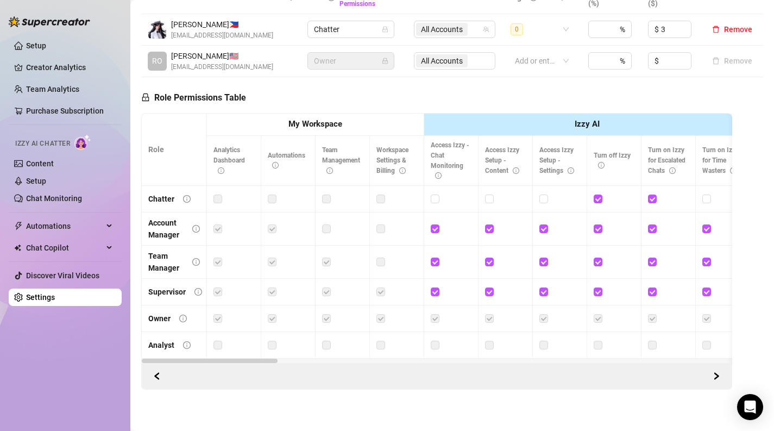
scroll to position [0, 0]
